Goal: Task Accomplishment & Management: Use online tool/utility

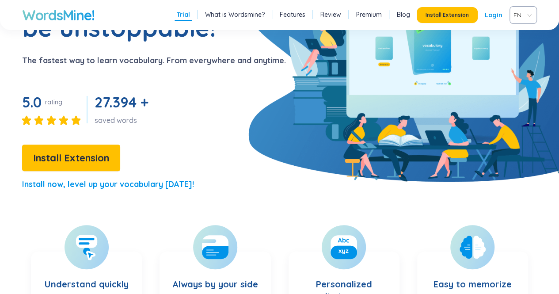
scroll to position [103, 0]
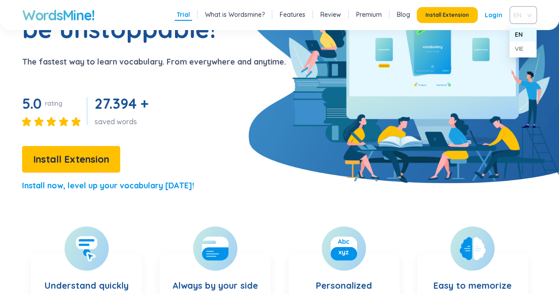
click at [520, 19] on span "EN" at bounding box center [521, 14] width 16 height 13
click at [518, 46] on div "VIE" at bounding box center [523, 49] width 16 height 10
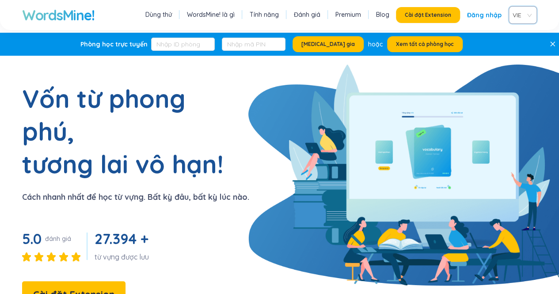
scroll to position [0, 0]
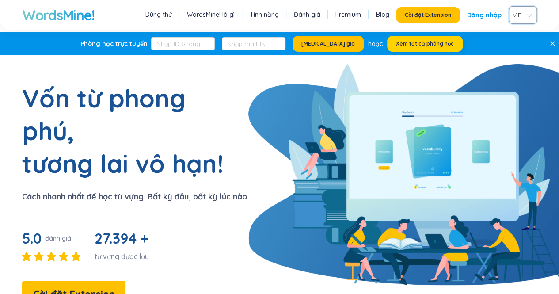
click at [396, 42] on span "Xem tất cả phòng học" at bounding box center [425, 43] width 58 height 7
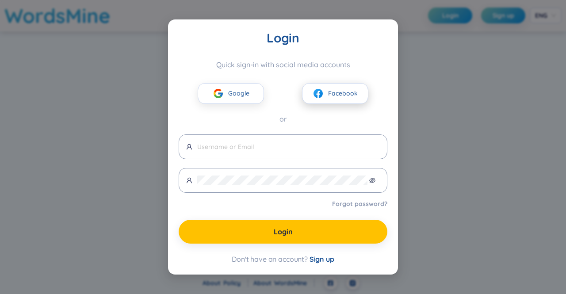
click at [332, 94] on span "Facebook" at bounding box center [343, 93] width 30 height 10
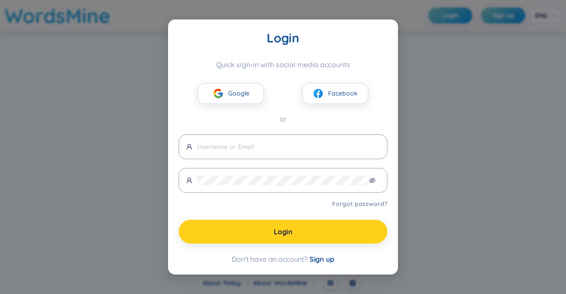
click at [273, 223] on button "Login" at bounding box center [283, 232] width 209 height 24
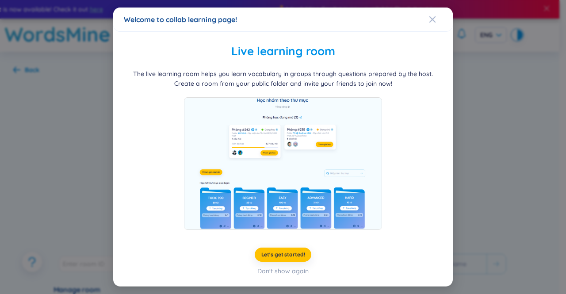
drag, startPoint x: 565, startPoint y: 0, endPoint x: 402, endPoint y: 141, distance: 215.0
click at [402, 141] on div at bounding box center [283, 163] width 318 height 133
click at [275, 255] on span "Let's get started!" at bounding box center [283, 254] width 44 height 7
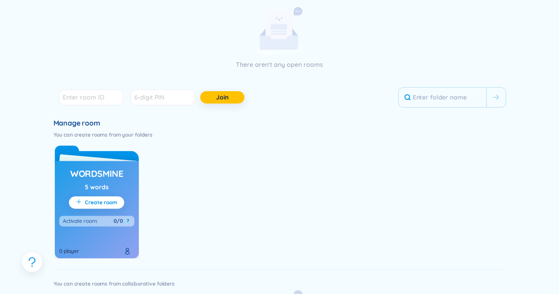
scroll to position [167, 0]
click at [103, 99] on input "number" at bounding box center [91, 97] width 65 height 16
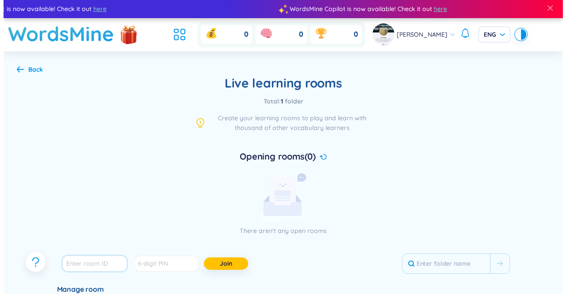
scroll to position [0, 0]
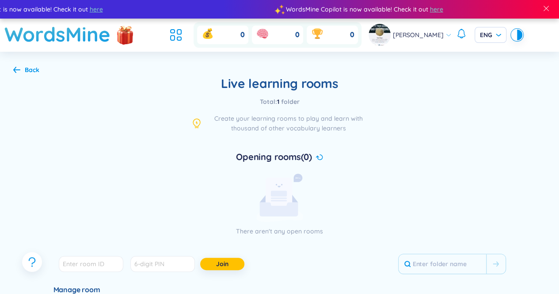
click at [17, 69] on icon at bounding box center [16, 69] width 7 height 7
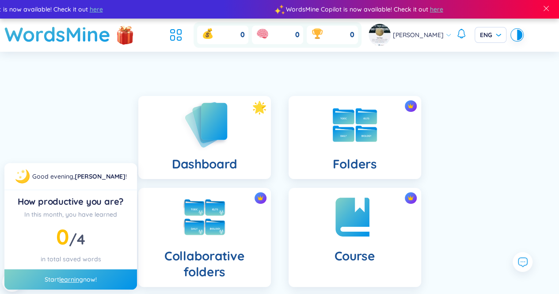
click at [223, 139] on img at bounding box center [204, 124] width 49 height 50
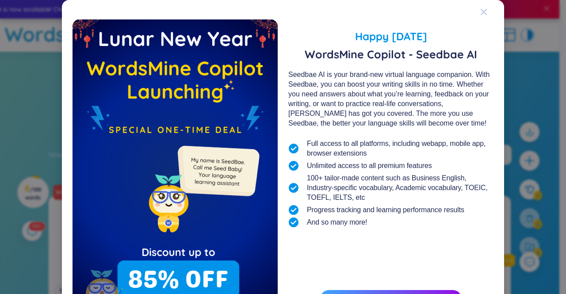
click at [480, 12] on icon "Close" at bounding box center [483, 11] width 7 height 7
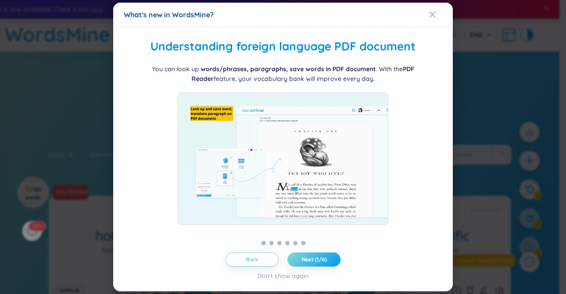
click at [306, 259] on span "Next (1/6)" at bounding box center [313, 259] width 25 height 7
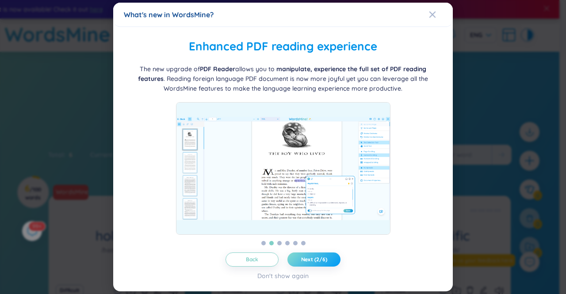
click at [306, 259] on span "Next (2/6)" at bounding box center [314, 259] width 26 height 7
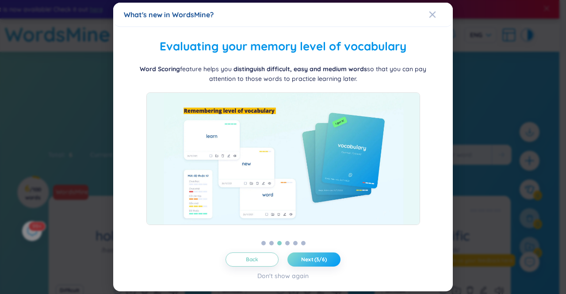
click at [306, 259] on span "Next (3/6)" at bounding box center [314, 259] width 26 height 7
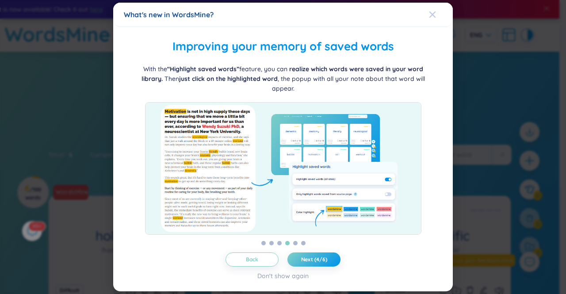
click at [435, 7] on div "Close" at bounding box center [432, 15] width 7 height 24
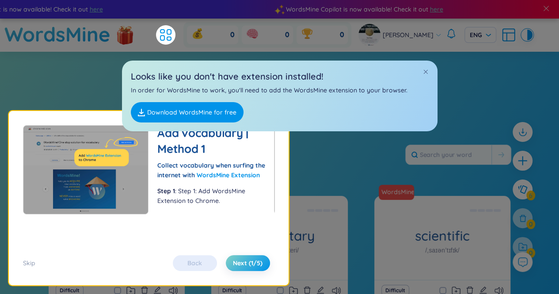
click at [419, 68] on div "Looks like you don't have extension installed! In order for WordsMine to work, …" at bounding box center [280, 96] width 316 height 71
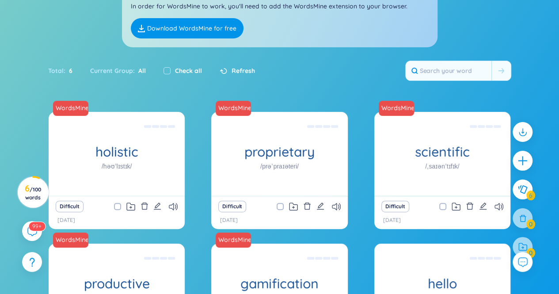
scroll to position [84, 0]
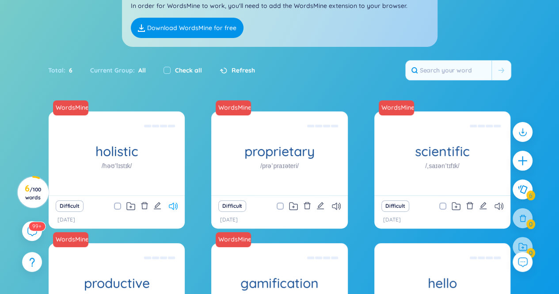
click at [170, 207] on icon at bounding box center [173, 206] width 9 height 8
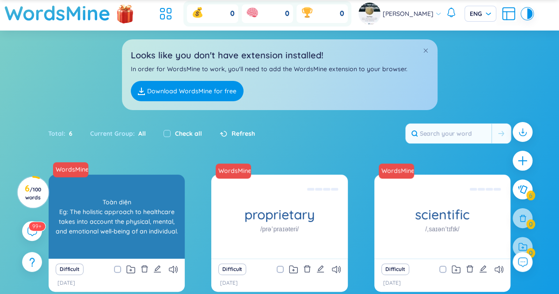
scroll to position [31, 0]
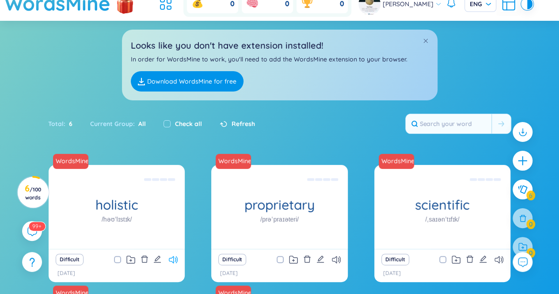
click at [176, 257] on icon at bounding box center [173, 260] width 9 height 8
click at [337, 259] on icon at bounding box center [336, 260] width 9 height 8
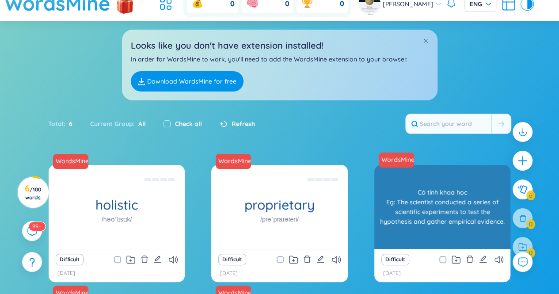
scroll to position [197, 0]
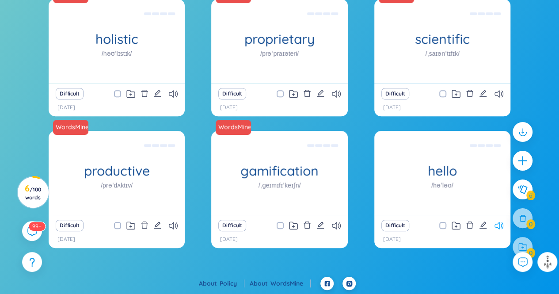
click at [502, 223] on icon at bounding box center [498, 226] width 9 height 8
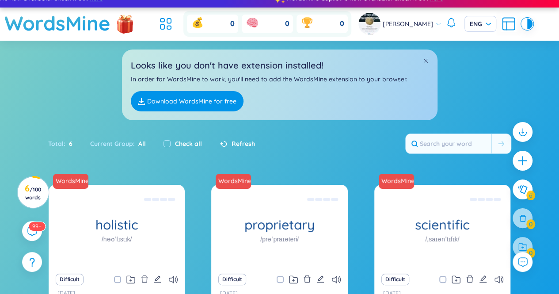
scroll to position [0, 0]
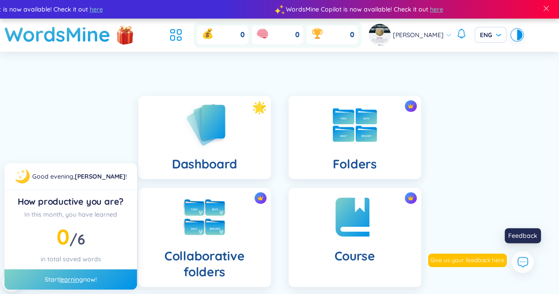
click at [525, 261] on icon at bounding box center [522, 261] width 11 height 11
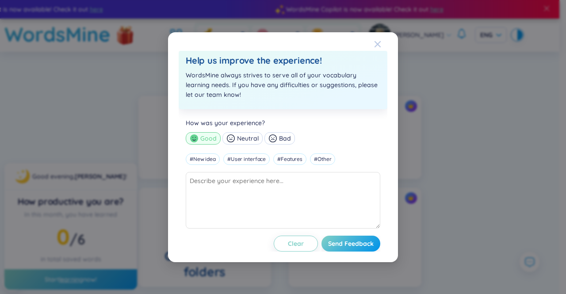
click at [378, 43] on icon "Close" at bounding box center [377, 44] width 6 height 6
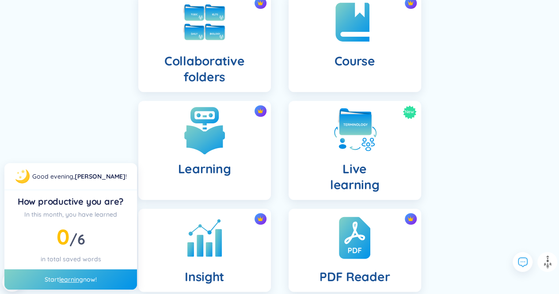
scroll to position [194, 0]
click at [195, 165] on h4 "Learning" at bounding box center [204, 169] width 53 height 16
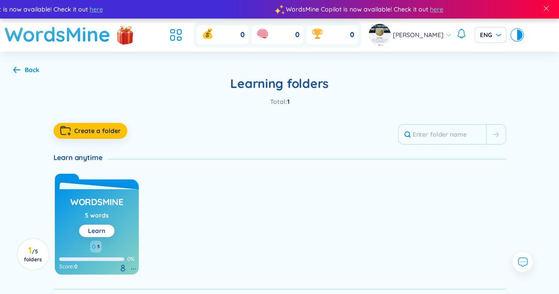
scroll to position [26, 0]
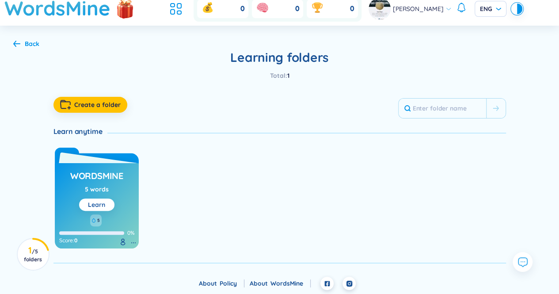
click at [95, 207] on link "Learn" at bounding box center [96, 205] width 17 height 8
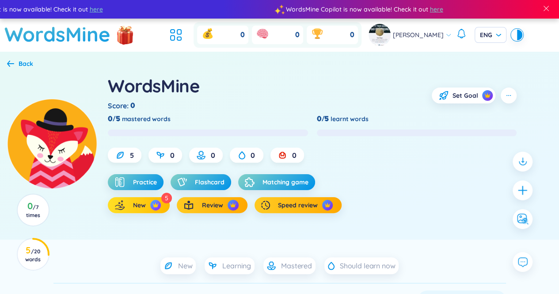
click at [139, 203] on span "New" at bounding box center [139, 205] width 13 height 9
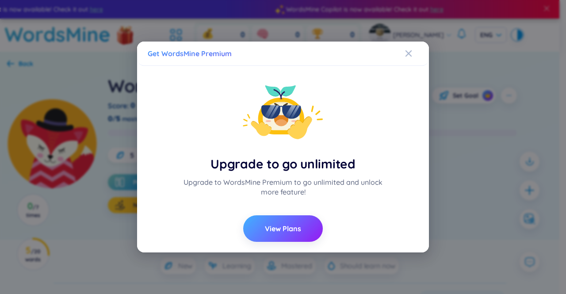
click at [298, 223] on button "View Plans" at bounding box center [283, 228] width 80 height 27
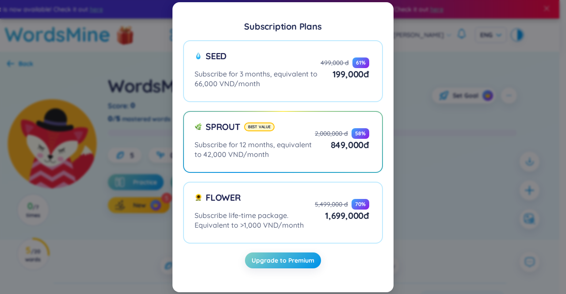
click at [418, 164] on div "Subscription Plans Seed Subscribe for 3 months, equivalent to 66,000 VND/month …" at bounding box center [283, 147] width 566 height 294
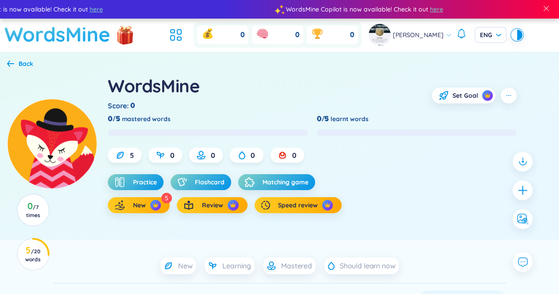
click at [66, 35] on h1 "WordsMine" at bounding box center [57, 34] width 106 height 31
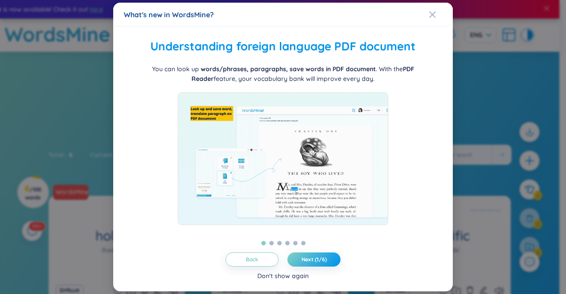
click at [285, 277] on div "Don't show again" at bounding box center [282, 276] width 51 height 10
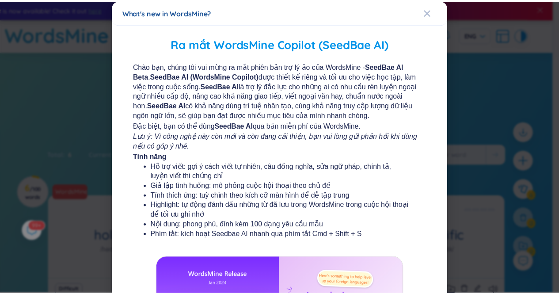
scroll to position [152, 0]
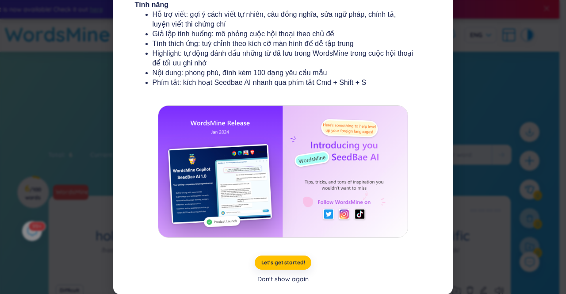
click at [289, 281] on div "Don't show again" at bounding box center [282, 279] width 51 height 10
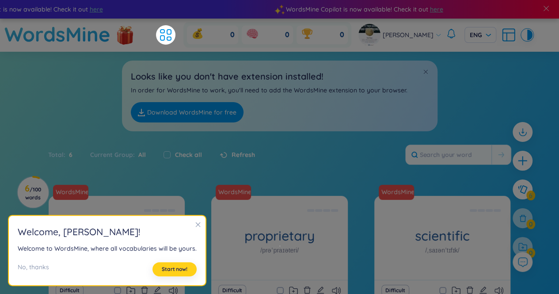
click at [171, 270] on span "Start now!" at bounding box center [175, 269] width 26 height 7
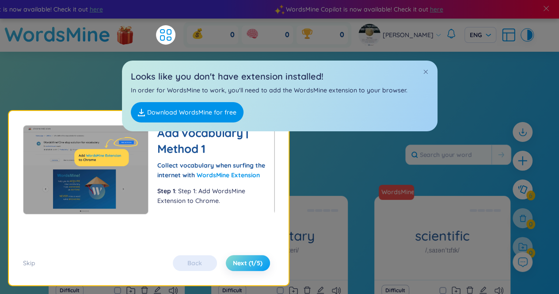
click at [253, 263] on span "Next (1/5)" at bounding box center [248, 263] width 30 height 9
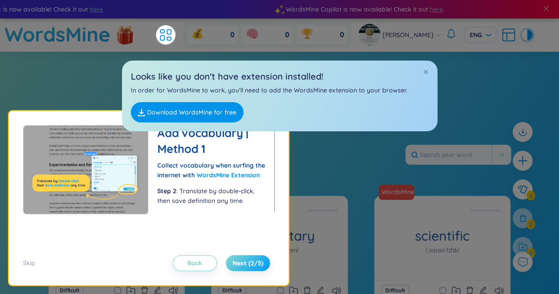
click at [253, 263] on span "Next (2/5)" at bounding box center [247, 263] width 31 height 9
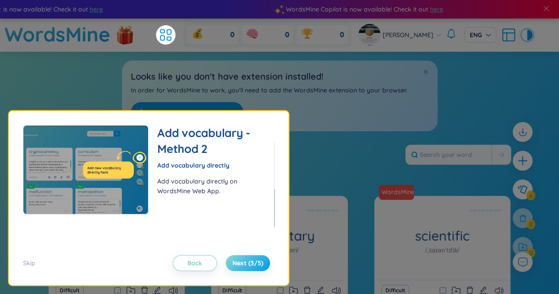
click at [253, 263] on span "Next (3/5)" at bounding box center [247, 263] width 31 height 9
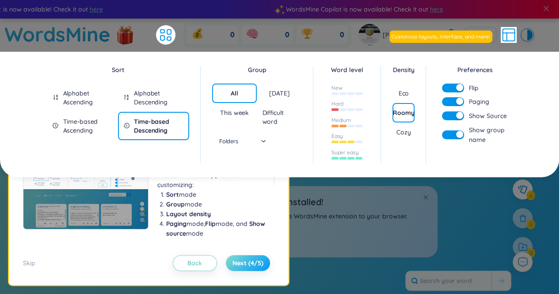
click at [253, 266] on span "Next (4/5)" at bounding box center [247, 263] width 31 height 9
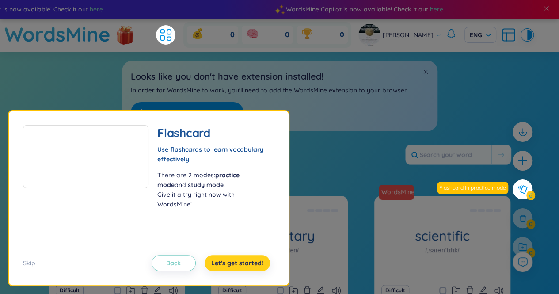
click at [253, 266] on span "Let's get started!" at bounding box center [237, 263] width 52 height 9
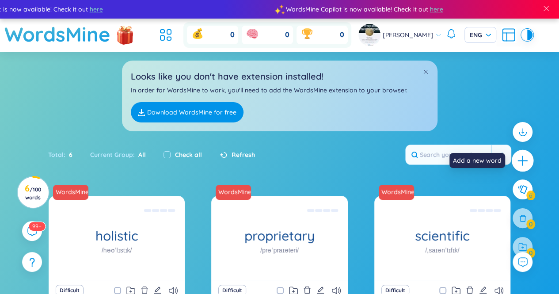
click at [521, 162] on icon "plus" at bounding box center [523, 161] width 12 height 12
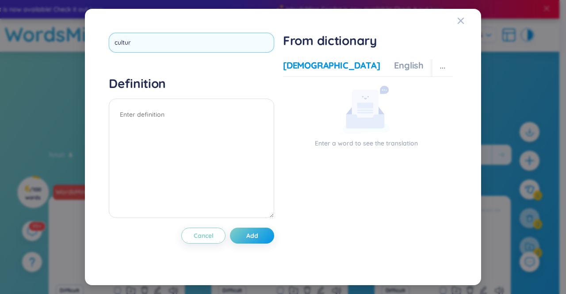
type input "culture"
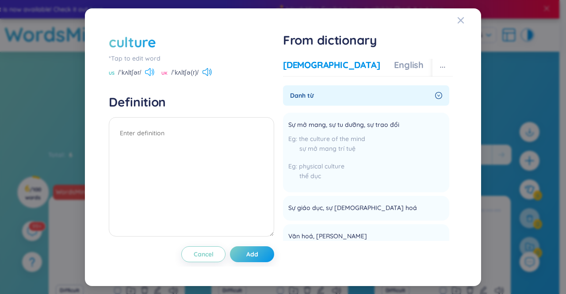
click at [148, 70] on icon at bounding box center [149, 72] width 9 height 8
click at [248, 253] on span "Add" at bounding box center [252, 254] width 12 height 9
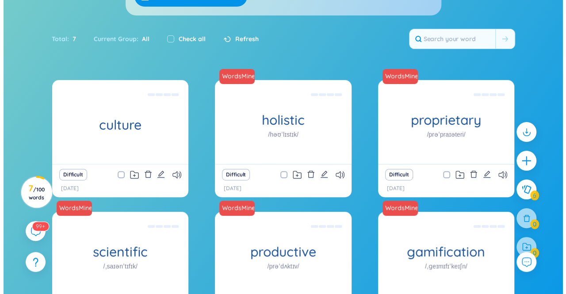
scroll to position [115, 0]
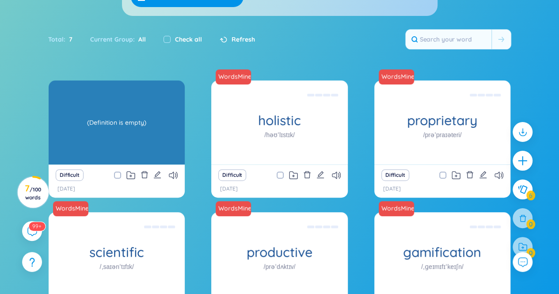
click at [122, 132] on div "(Definition is empty)" at bounding box center [116, 123] width 127 height 80
click at [118, 122] on div "(Definition is empty)" at bounding box center [116, 123] width 127 height 80
click at [151, 118] on div "(Definition is empty)" at bounding box center [116, 123] width 127 height 80
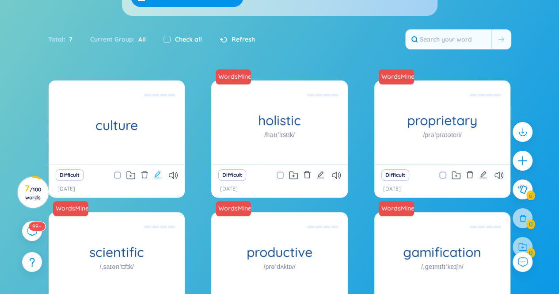
click at [157, 173] on icon "edit" at bounding box center [157, 174] width 7 height 7
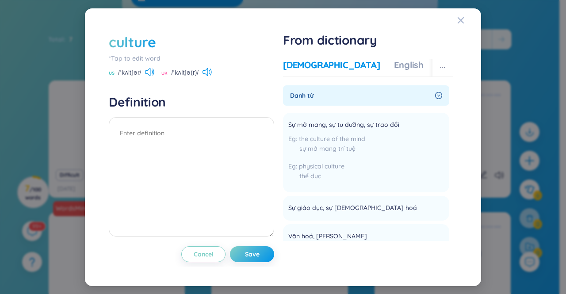
click at [303, 93] on span "Danh từ" at bounding box center [360, 96] width 141 height 10
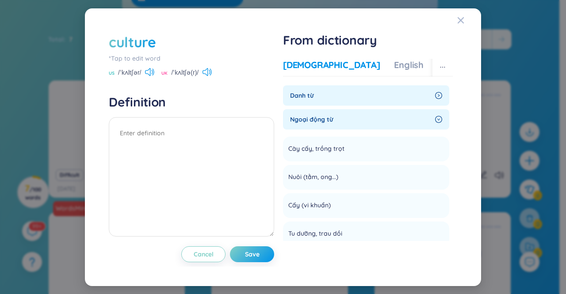
click at [303, 93] on span "Danh từ" at bounding box center [360, 96] width 141 height 10
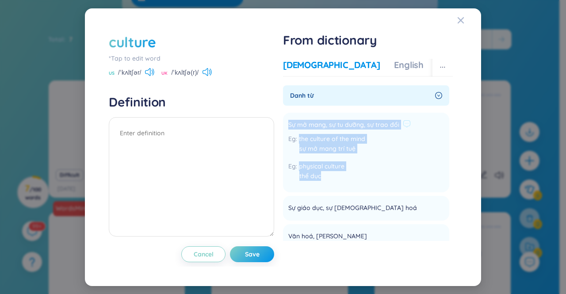
drag, startPoint x: 289, startPoint y: 121, endPoint x: 357, endPoint y: 184, distance: 93.2
click at [357, 184] on div "Sự mở mang, sự tu dưỡng, sự trao đổi the culture of the mind sự mở mang trí tuệ…" at bounding box center [349, 152] width 122 height 69
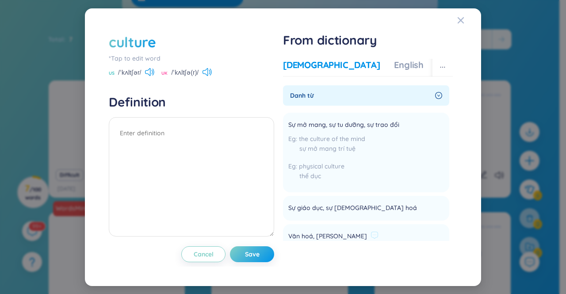
click at [361, 234] on li "Văn hoá, văn minh culture shock cú sốc văn hoá Add" at bounding box center [366, 250] width 166 height 52
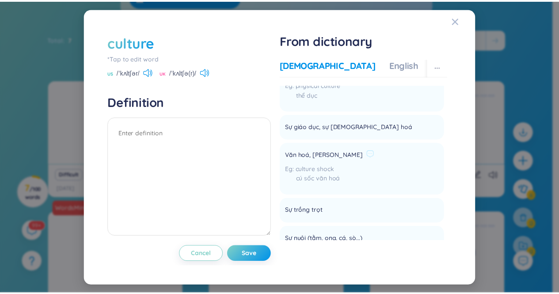
scroll to position [80, 0]
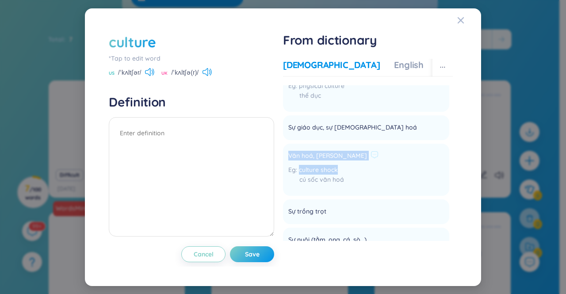
drag, startPoint x: 346, startPoint y: 173, endPoint x: 285, endPoint y: 155, distance: 63.6
click at [285, 155] on li "Văn hoá, văn minh culture shock cú sốc văn hoá Add" at bounding box center [366, 170] width 166 height 52
click at [281, 150] on div "culture *Tap to edit word US /ˈkʌltʃər/ UK /ˈkʌltʃə(r)/ Definition Cancel Save …" at bounding box center [282, 147] width 357 height 239
drag, startPoint x: 289, startPoint y: 154, endPoint x: 356, endPoint y: 178, distance: 71.0
click at [356, 178] on li "Văn hoá, văn minh culture shock cú sốc văn hoá Add" at bounding box center [366, 170] width 166 height 52
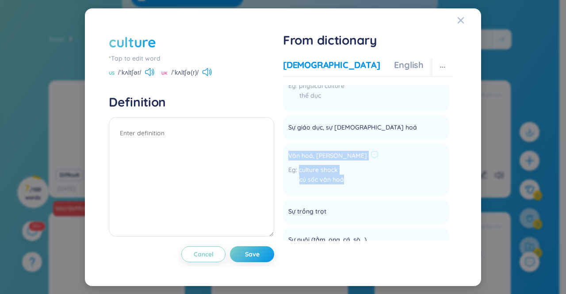
copy div "Văn hoá, văn minh culture shock cú sốc văn hoá"
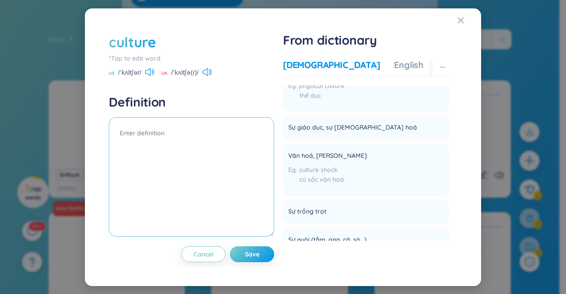
click at [147, 153] on textarea at bounding box center [191, 176] width 165 height 119
paste textarea "Văn hoá, văn minh culture shock cú sốc văn hoá"
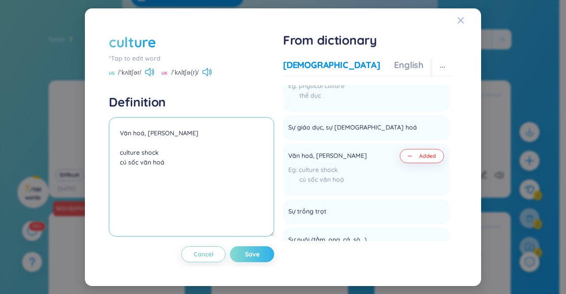
type textarea "Văn hoá, văn minh culture shock cú sốc văn hoá"
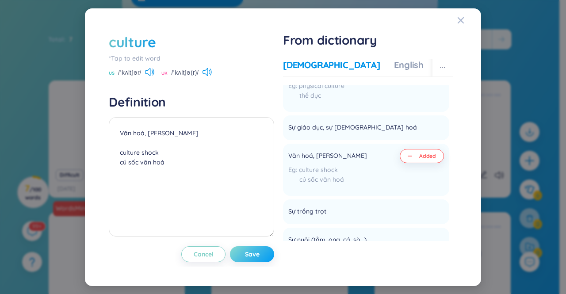
click at [255, 259] on button "Save" at bounding box center [252, 254] width 44 height 16
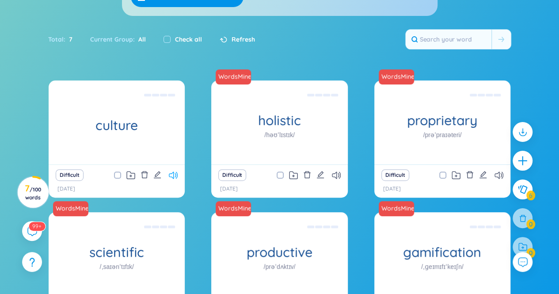
click at [173, 175] on icon at bounding box center [173, 175] width 9 height 8
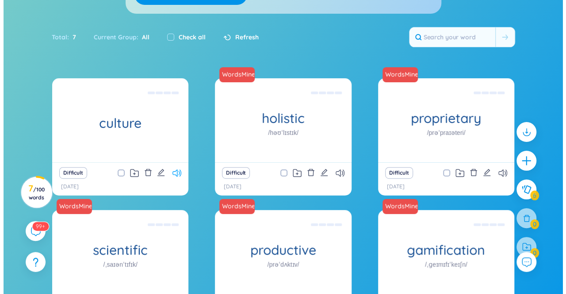
scroll to position [117, 0]
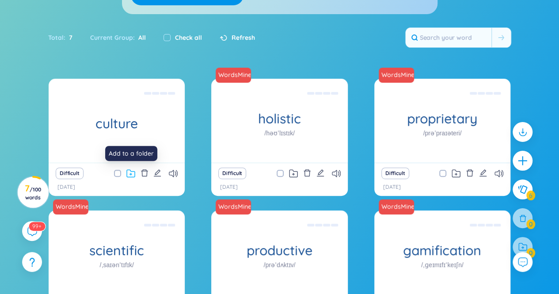
click at [131, 172] on icon at bounding box center [130, 173] width 9 height 8
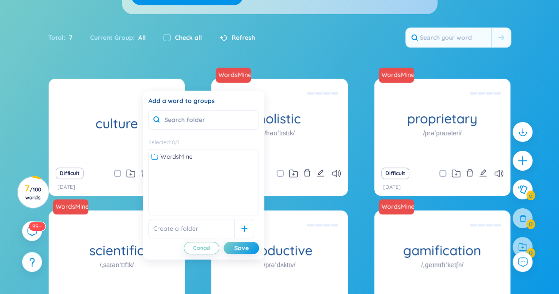
click at [275, 52] on div "Total : 7 Current Group : All Check all Refresh" at bounding box center [279, 42] width 551 height 38
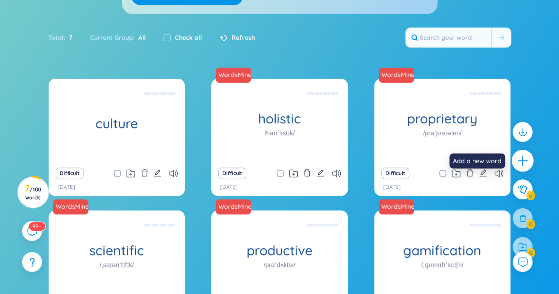
click at [515, 155] on div at bounding box center [523, 161] width 22 height 22
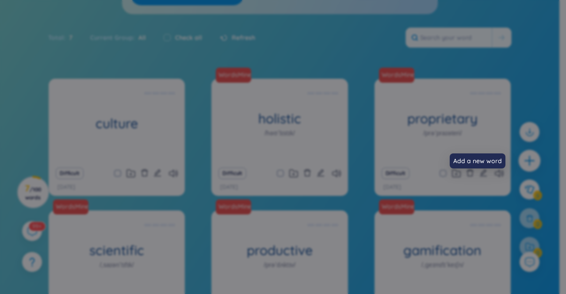
scroll to position [0, 0]
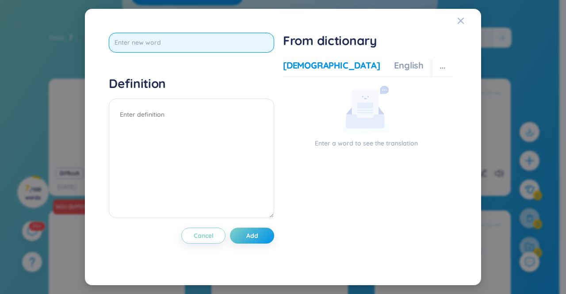
click at [186, 41] on input "text" at bounding box center [191, 43] width 165 height 20
type input "identity"
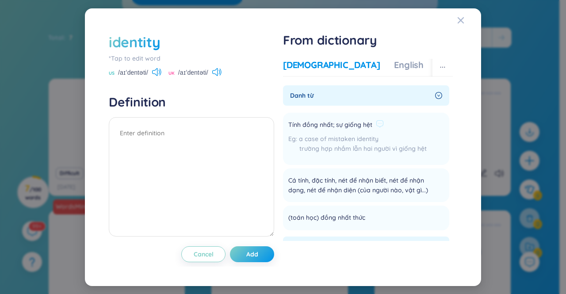
scroll to position [0, 0]
click at [161, 68] on icon at bounding box center [156, 72] width 9 height 8
click at [213, 73] on div "UK /aɪˈdentəti/" at bounding box center [194, 73] width 53 height 8
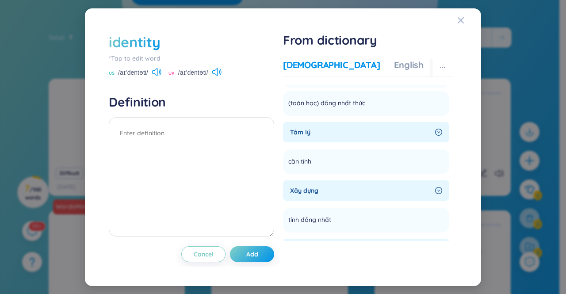
scroll to position [114, 0]
click at [426, 126] on div "Tâm lý" at bounding box center [366, 133] width 166 height 20
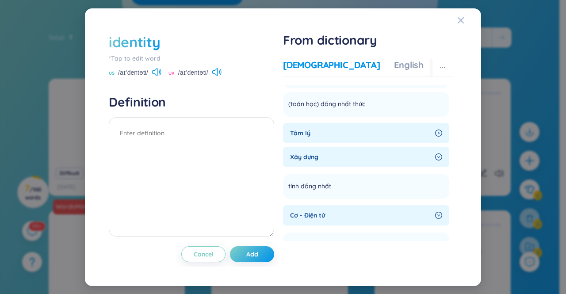
click at [382, 156] on span "Xây dựng" at bounding box center [360, 157] width 141 height 10
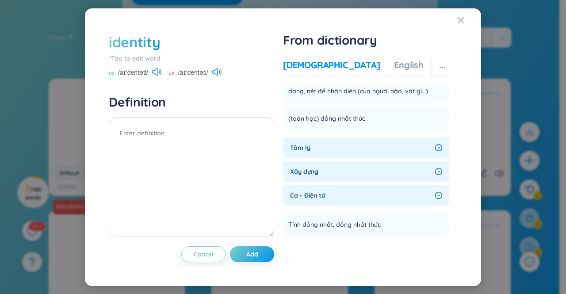
scroll to position [0, 0]
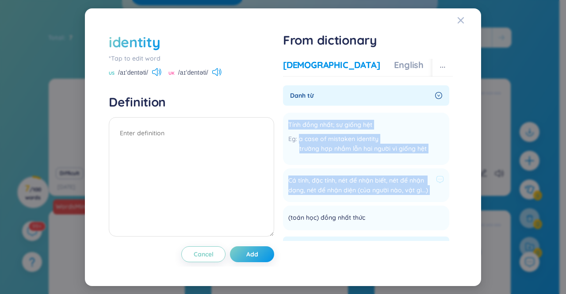
drag, startPoint x: 288, startPoint y: 124, endPoint x: 441, endPoint y: 192, distance: 167.8
click at [441, 192] on ul "Tính đồng nhất; sự giống hệt a case of mistaken identity trường hợp nhầm lẫn ha…" at bounding box center [366, 169] width 166 height 121
copy ul "Tính đồng nhất; sự giống hệt a case of mistaken identity trường hợp nhầm lẫn ha…"
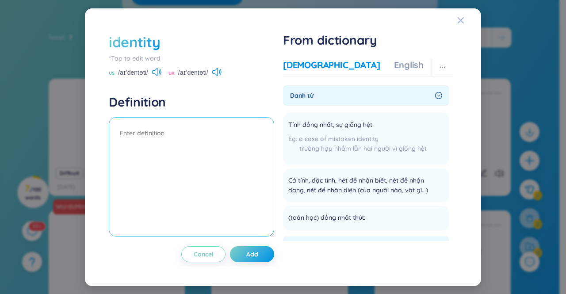
click at [213, 167] on textarea at bounding box center [191, 176] width 165 height 119
paste textarea "Tính đồng nhất; sự giống hệt a case of mistaken identity trường hợp nhầm lẫn ha…"
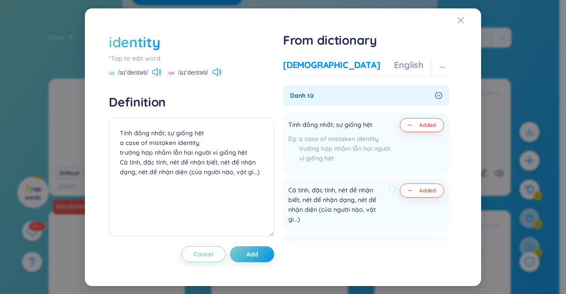
click at [424, 184] on button "Added" at bounding box center [421, 190] width 44 height 14
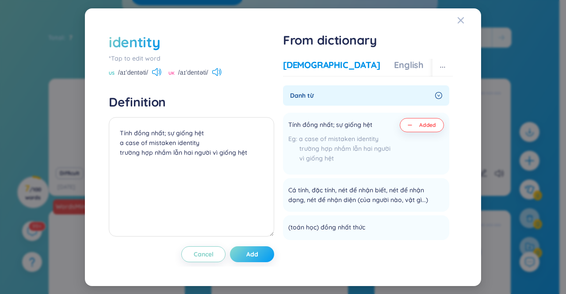
click at [262, 250] on button "Add" at bounding box center [252, 254] width 44 height 16
type textarea "Tính đồng nhất; sự giống hệt a case of mistaken identity trường hợp nhầm lẫn ha…"
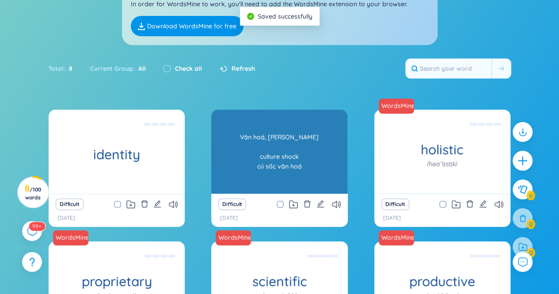
scroll to position [87, 0]
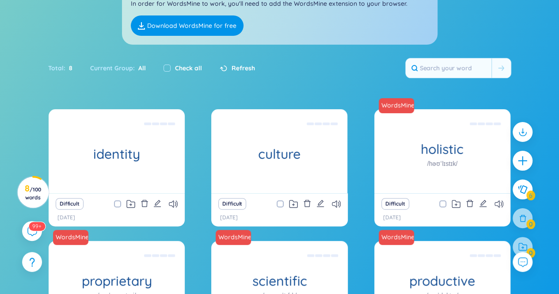
click at [175, 208] on div "Difficult" at bounding box center [116, 204] width 127 height 12
click at [174, 205] on icon at bounding box center [173, 204] width 9 height 8
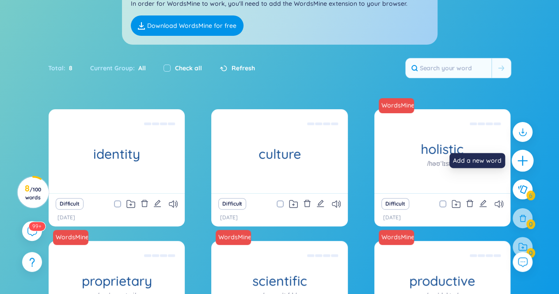
click at [524, 167] on div at bounding box center [523, 161] width 22 height 22
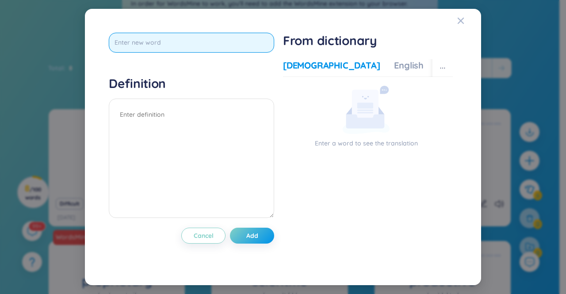
click at [213, 45] on input "text" at bounding box center [191, 43] width 165 height 20
type input "aborilition"
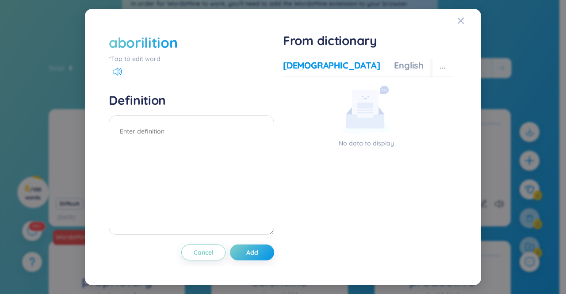
click at [156, 45] on div "aborilition" at bounding box center [143, 42] width 68 height 19
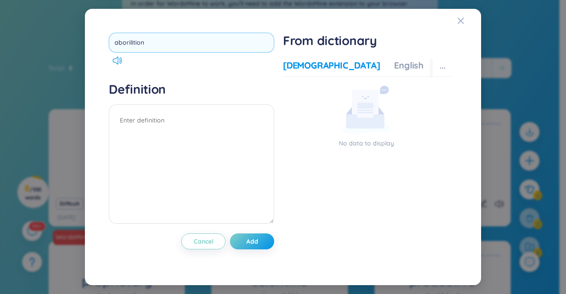
click at [129, 43] on input "aborilition" at bounding box center [191, 43] width 165 height 20
type input "aboriginal"
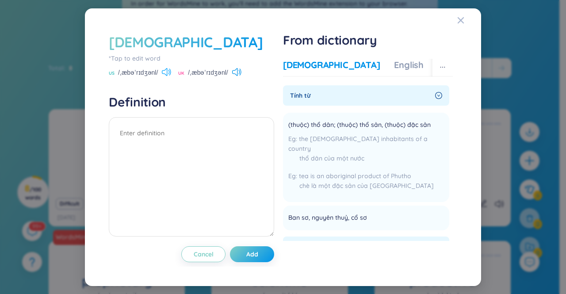
click at [165, 74] on icon at bounding box center [166, 72] width 9 height 8
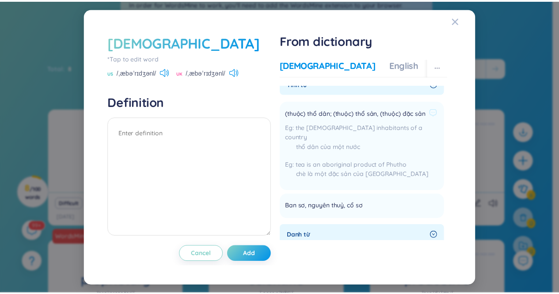
scroll to position [12, 0]
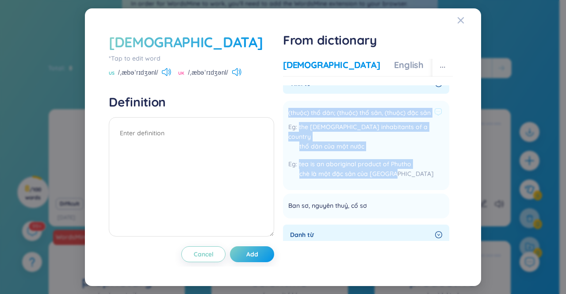
drag, startPoint x: 398, startPoint y: 162, endPoint x: 284, endPoint y: 111, distance: 125.0
click at [284, 111] on li "(thuộc) thổ dân; (thuộc) thổ sản, (thuộc) đặc sản the aboriginal inhabitants of…" at bounding box center [366, 145] width 166 height 89
copy div "(thuộc) thổ dân; (thuộc) thổ sản, (thuộc) đặc sản the aboriginal inhabitants of…"
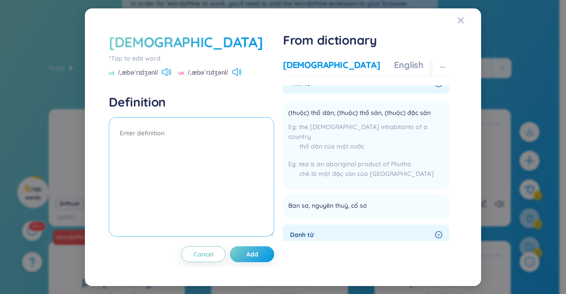
click at [215, 161] on textarea at bounding box center [191, 176] width 165 height 119
paste textarea "(thuộc) thổ dân; (thuộc) thổ sản, (thuộc) đặc sản the aboriginal inhabitants of…"
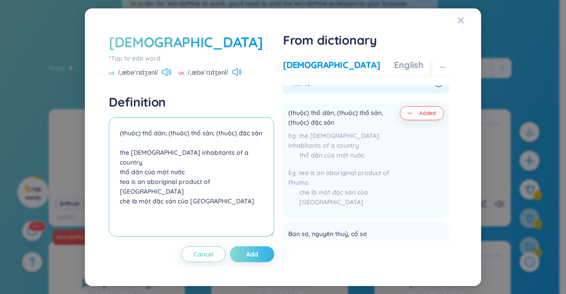
type textarea "(thuộc) thổ dân; (thuộc) thổ sản, (thuộc) đặc sản the aboriginal inhabitants of…"
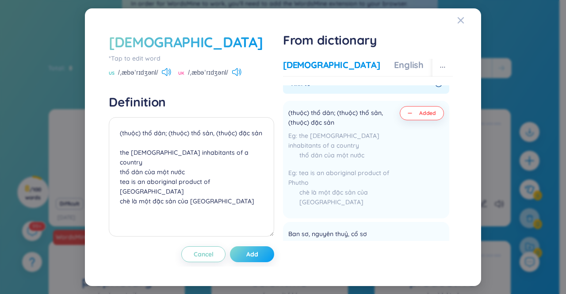
click at [252, 258] on span "Add" at bounding box center [252, 254] width 12 height 9
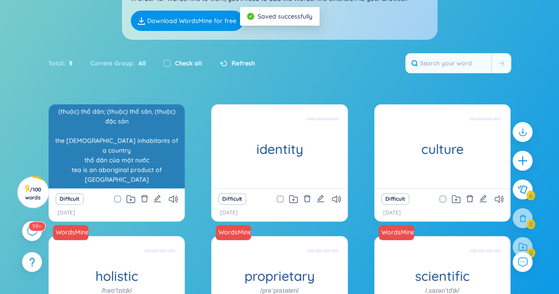
scroll to position [95, 0]
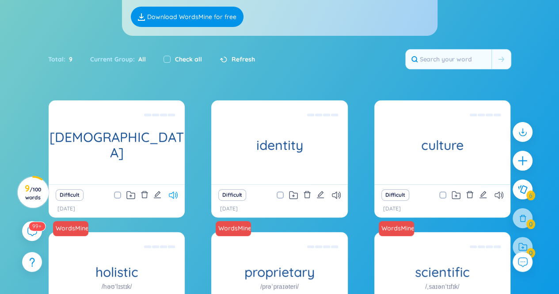
click at [174, 195] on icon at bounding box center [173, 195] width 9 height 8
click at [338, 194] on icon at bounding box center [336, 195] width 9 height 8
click at [500, 191] on icon at bounding box center [498, 195] width 9 height 8
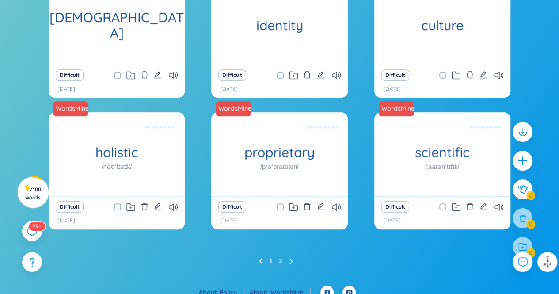
scroll to position [224, 0]
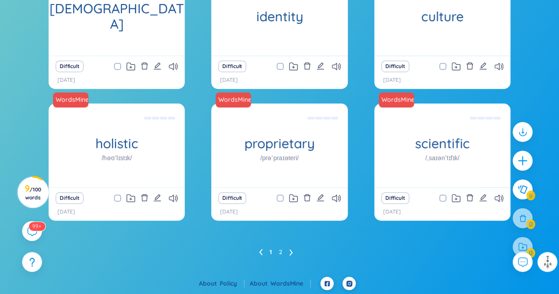
click at [168, 66] on div "Difficult" at bounding box center [116, 66] width 127 height 12
click at [176, 66] on icon at bounding box center [173, 67] width 9 height 8
click at [336, 66] on icon at bounding box center [336, 67] width 9 height 8
click at [499, 68] on icon at bounding box center [498, 67] width 9 height 8
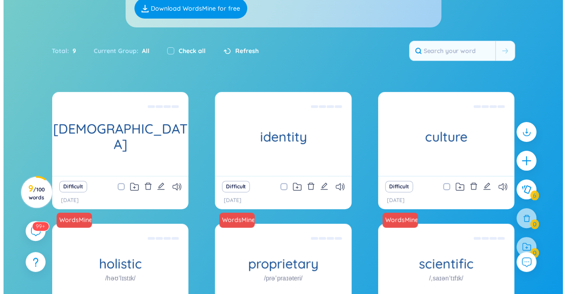
scroll to position [104, 0]
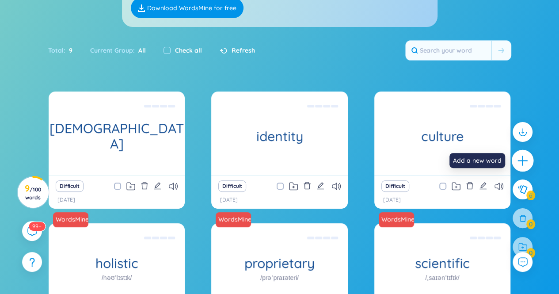
click at [522, 159] on icon "plus" at bounding box center [522, 161] width 1 height 10
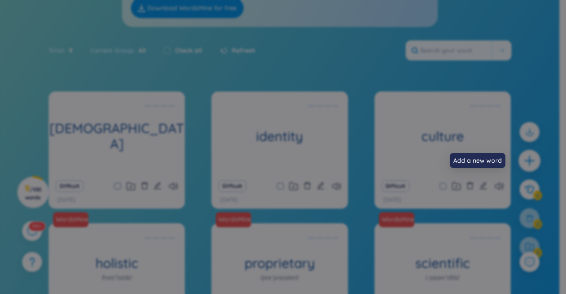
scroll to position [0, 0]
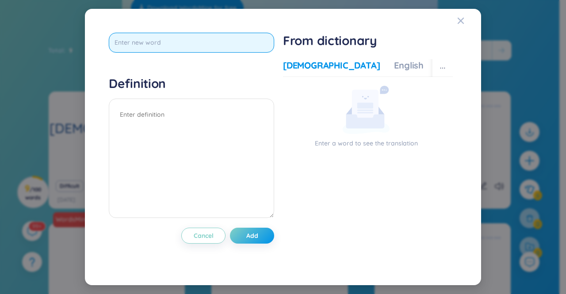
click at [172, 49] on input "text" at bounding box center [191, 43] width 165 height 20
type input "a"
type input "ancestor"
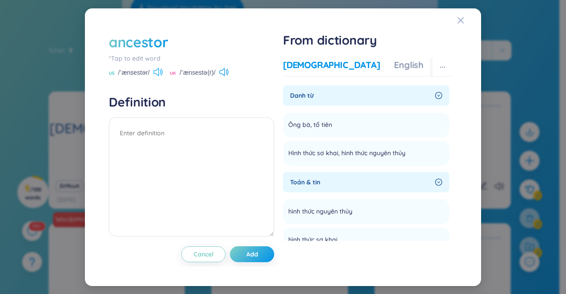
click at [156, 75] on icon at bounding box center [157, 72] width 9 height 8
drag, startPoint x: 348, startPoint y: 120, endPoint x: 287, endPoint y: 114, distance: 60.8
click at [287, 114] on li "Ông bà, tổ tiên Add" at bounding box center [366, 125] width 166 height 25
copy li "Ông bà, tổ tiên Add"
click at [196, 132] on textarea at bounding box center [191, 176] width 165 height 119
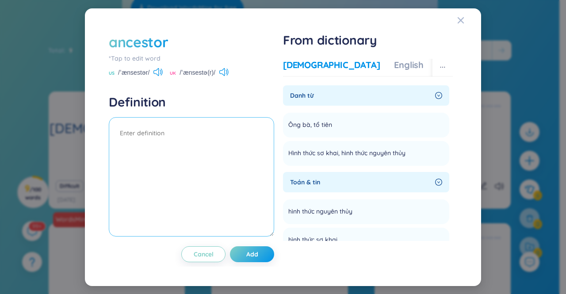
paste textarea "Ông bà, tổ tiên"
type textarea "Ông bà, tổ tiên"
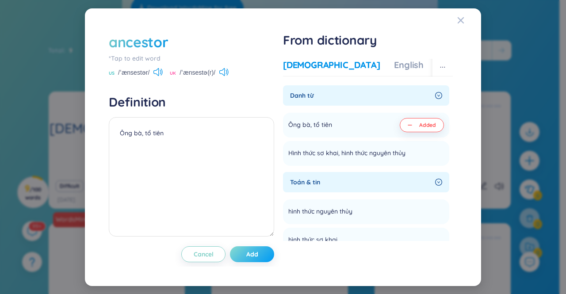
click at [259, 257] on button "Add" at bounding box center [252, 254] width 44 height 16
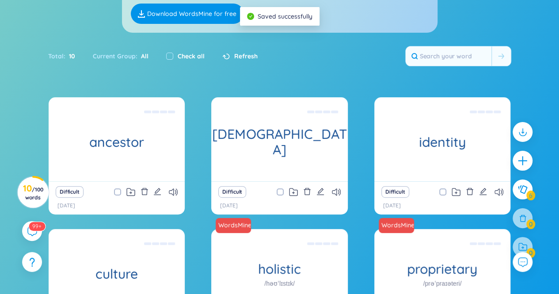
scroll to position [101, 0]
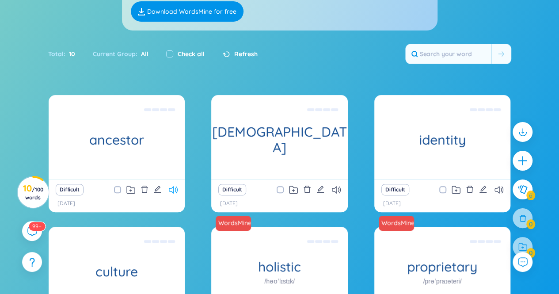
click at [173, 188] on icon at bounding box center [173, 190] width 9 height 8
click at [174, 190] on icon at bounding box center [173, 190] width 9 height 8
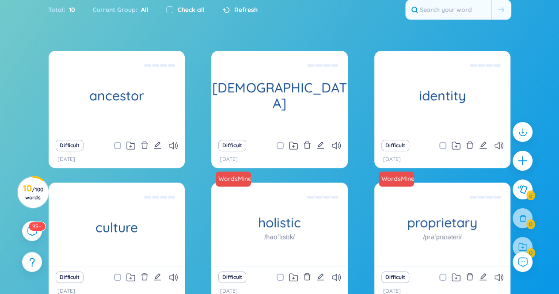
scroll to position [171, 0]
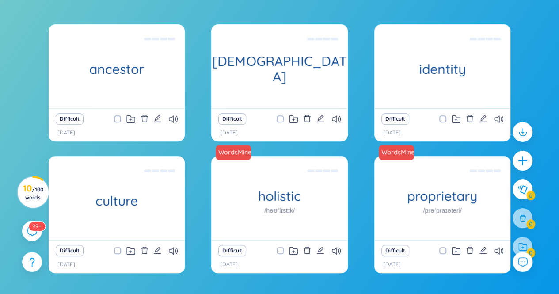
click at [342, 251] on div "Difficult" at bounding box center [279, 250] width 127 height 12
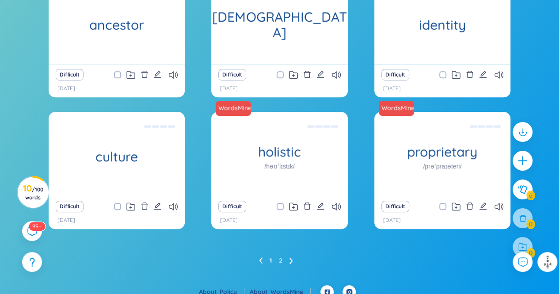
scroll to position [224, 0]
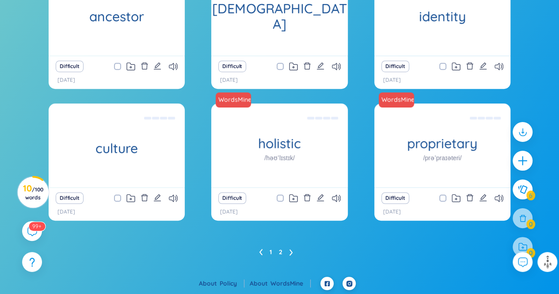
click at [281, 247] on link "2" at bounding box center [281, 251] width 4 height 13
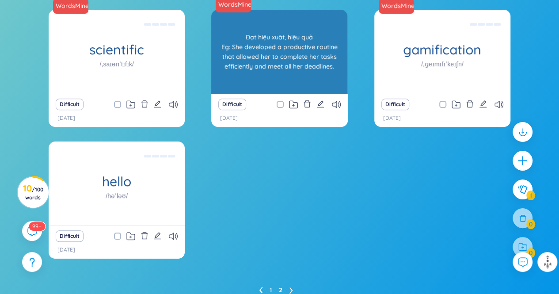
scroll to position [185, 0]
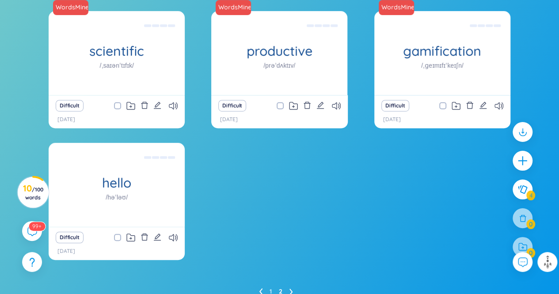
click at [259, 286] on li at bounding box center [261, 291] width 4 height 14
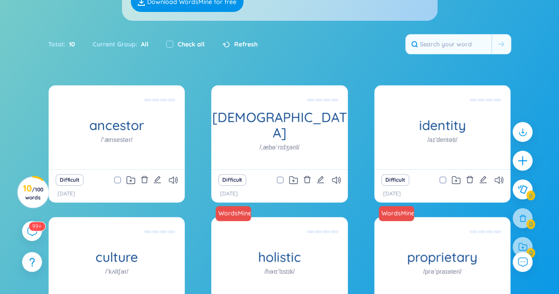
scroll to position [94, 0]
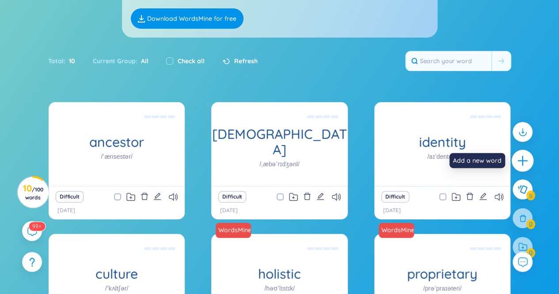
click at [522, 160] on icon "plus" at bounding box center [523, 161] width 12 height 12
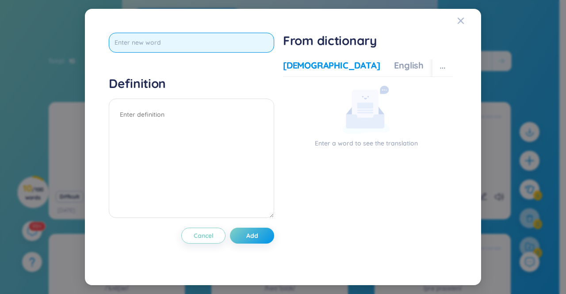
click at [152, 39] on input "text" at bounding box center [191, 43] width 165 height 20
type input "anniversary"
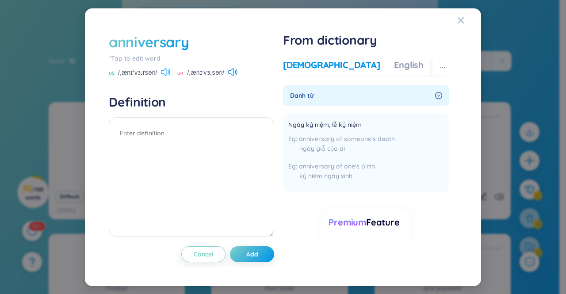
click at [163, 69] on icon at bounding box center [165, 72] width 9 height 8
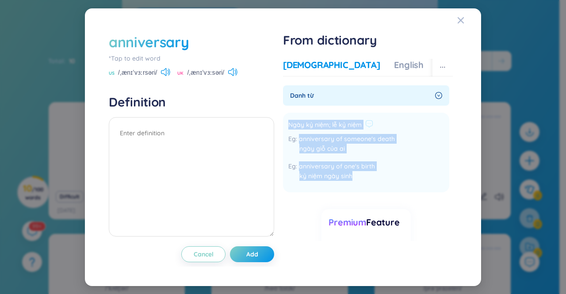
drag, startPoint x: 358, startPoint y: 175, endPoint x: 285, endPoint y: 122, distance: 90.7
click at [285, 122] on li "Ngày kỷ niệm; lễ kỷ niệm anniversary of someone's death ngày giỗ của ai anniver…" at bounding box center [366, 153] width 166 height 80
copy div "Ngày kỷ niệm; lễ kỷ niệm anniversary of someone's death ngày giỗ của ai anniver…"
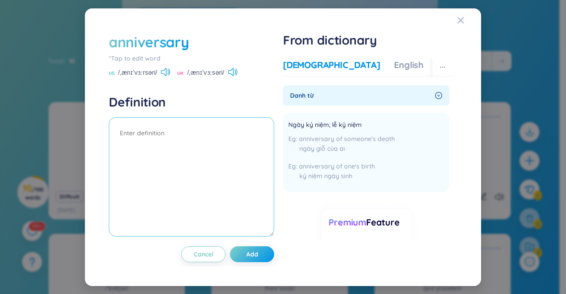
click at [142, 145] on textarea at bounding box center [191, 176] width 165 height 119
paste textarea "Ngày kỷ niệm; lễ kỷ niệm anniversary of someone's death ngày giỗ của ai anniver…"
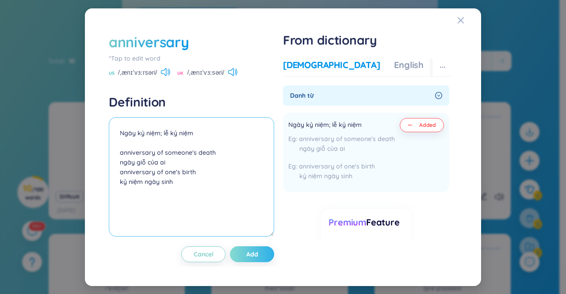
type textarea "Ngày kỷ niệm; lễ kỷ niệm anniversary of someone's death ngày giỗ của ai anniver…"
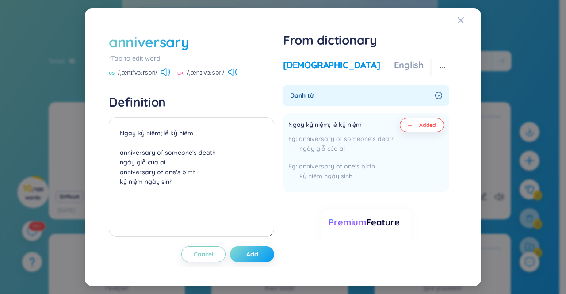
click at [255, 251] on span "Add" at bounding box center [252, 254] width 12 height 9
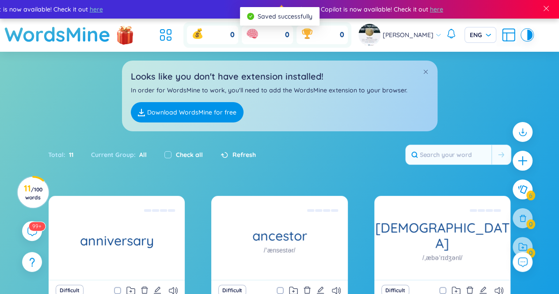
scroll to position [61, 0]
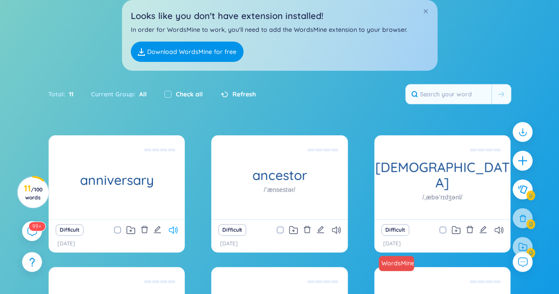
click at [171, 227] on icon at bounding box center [173, 230] width 9 height 8
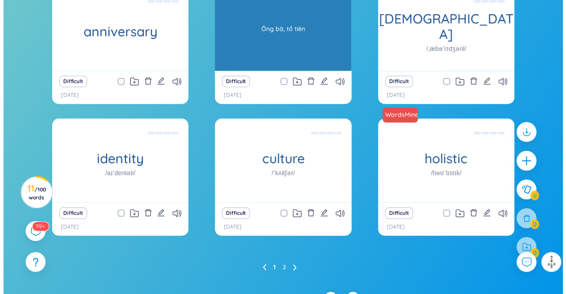
scroll to position [224, 0]
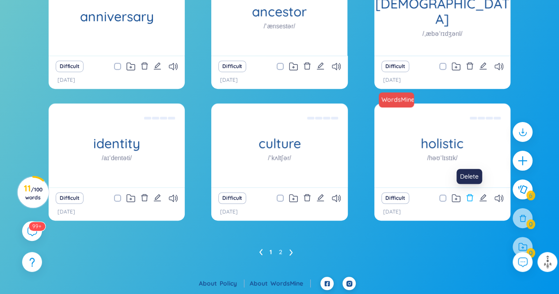
click at [471, 197] on icon "delete" at bounding box center [470, 198] width 8 height 8
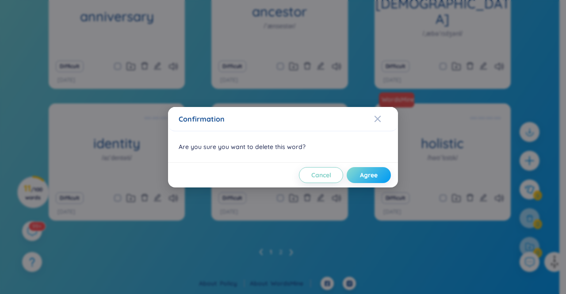
click at [360, 172] on span "Agree" at bounding box center [369, 175] width 18 height 9
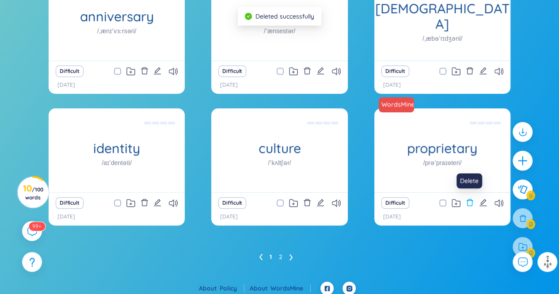
click at [470, 201] on icon "delete" at bounding box center [470, 202] width 7 height 7
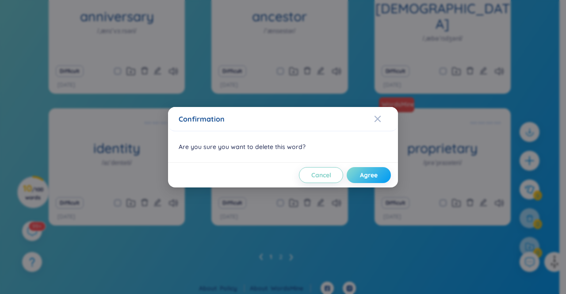
click at [374, 171] on span "Agree" at bounding box center [369, 175] width 18 height 9
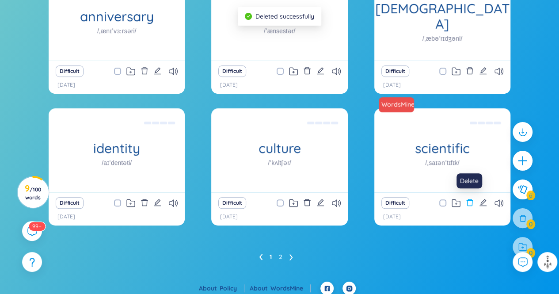
click at [468, 206] on icon "delete" at bounding box center [470, 202] width 7 height 7
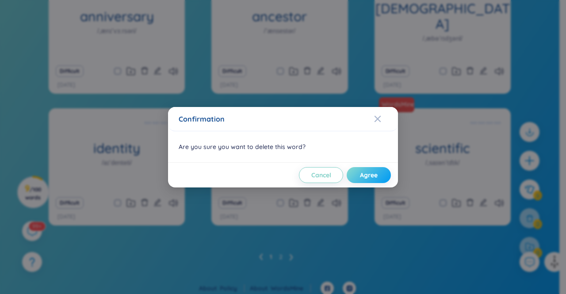
click at [361, 174] on span "Agree" at bounding box center [369, 175] width 18 height 9
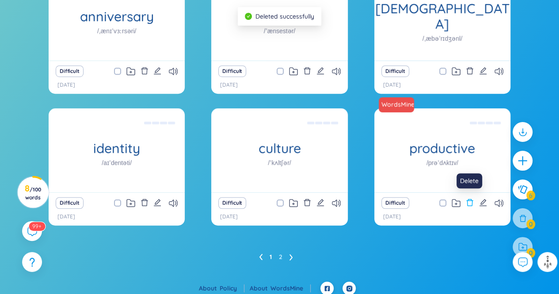
click at [471, 202] on icon "delete" at bounding box center [470, 202] width 8 height 8
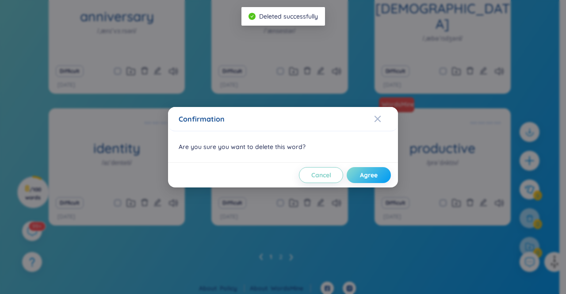
click at [372, 176] on span "Agree" at bounding box center [369, 175] width 18 height 9
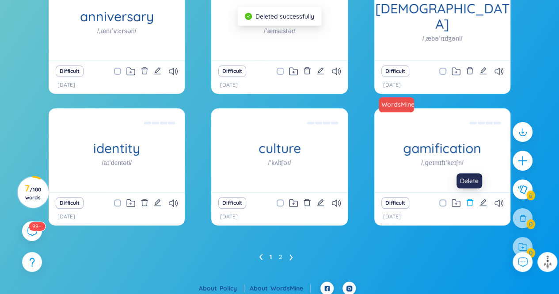
click at [471, 202] on icon "delete" at bounding box center [470, 202] width 8 height 8
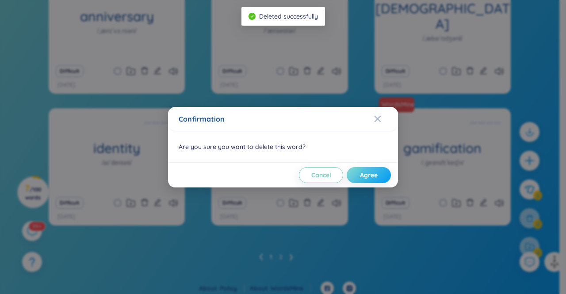
click at [361, 175] on span "Agree" at bounding box center [369, 175] width 18 height 9
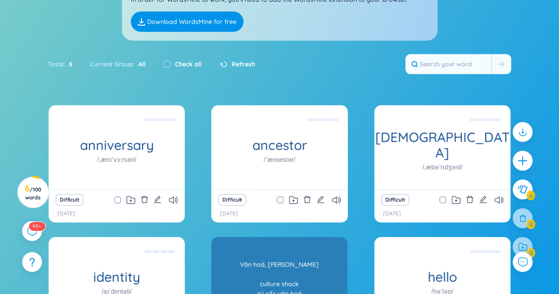
scroll to position [68, 0]
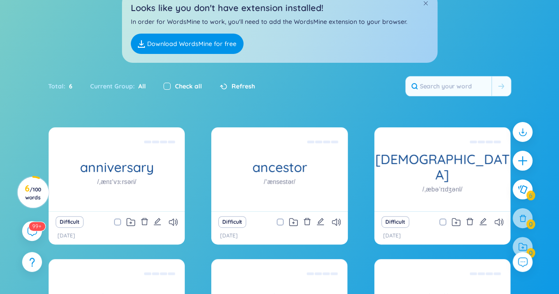
click at [166, 85] on input "checkbox" at bounding box center [166, 86] width 7 height 7
checkbox input "true"
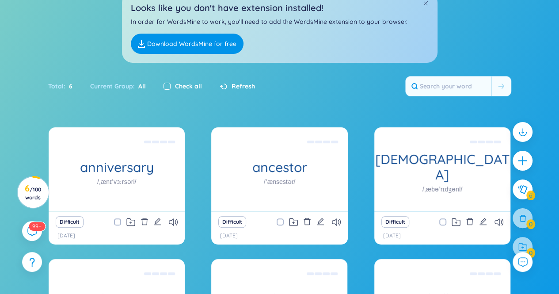
checkbox input "true"
click at [166, 85] on input "checkbox" at bounding box center [166, 86] width 7 height 7
checkbox input "false"
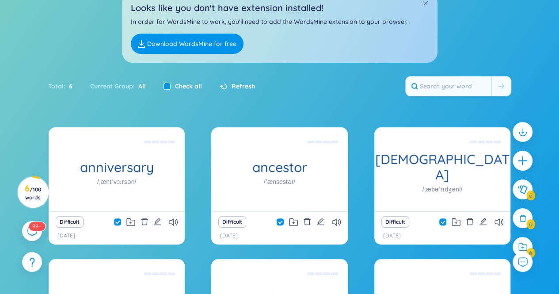
checkbox input "false"
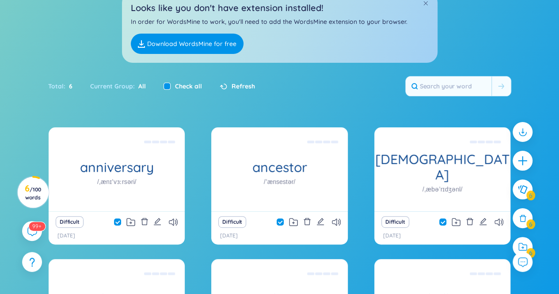
checkbox input "false"
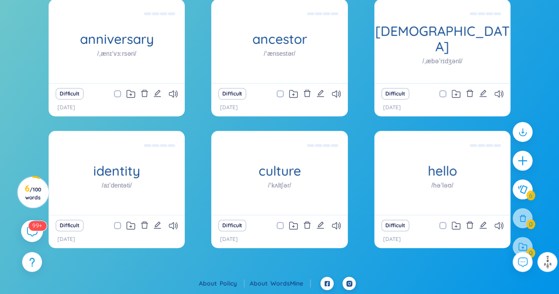
click at [31, 228] on sup "99+" at bounding box center [37, 226] width 18 height 10
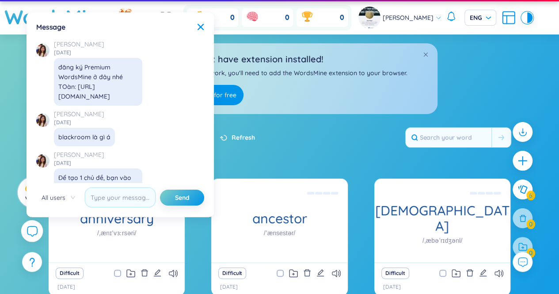
scroll to position [10229, 0]
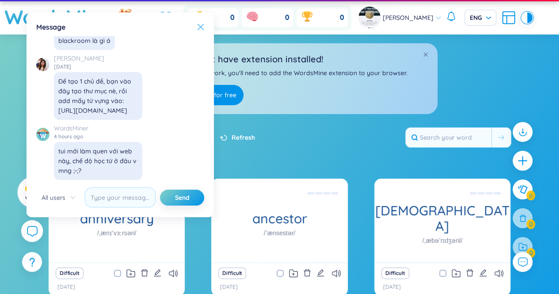
click at [202, 25] on icon at bounding box center [201, 26] width 6 height 6
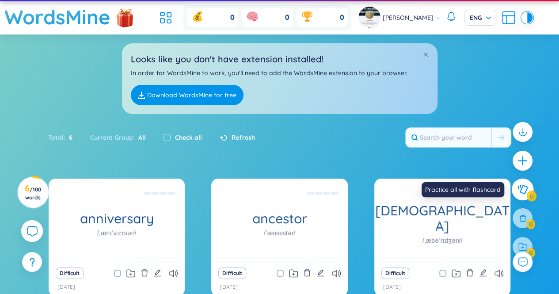
click at [519, 186] on icon at bounding box center [522, 190] width 11 height 10
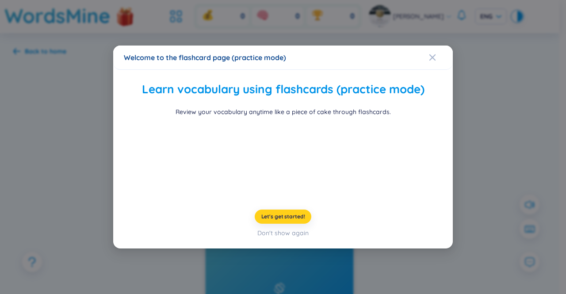
click at [281, 220] on span "Let's get started!" at bounding box center [283, 216] width 44 height 7
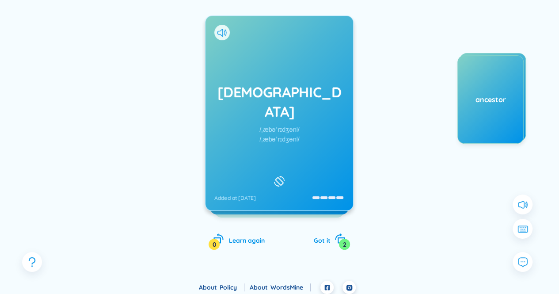
scroll to position [107, 0]
drag, startPoint x: 90, startPoint y: 140, endPoint x: 107, endPoint y: 135, distance: 18.0
click at [90, 140] on div at bounding box center [99, 141] width 133 height 177
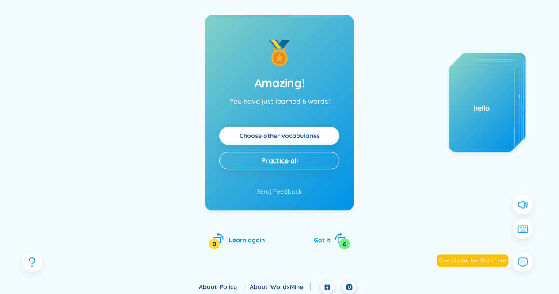
scroll to position [111, 0]
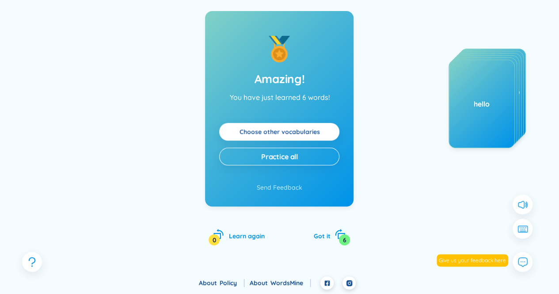
click at [311, 135] on link "Choose other vocabularies" at bounding box center [279, 132] width 80 height 10
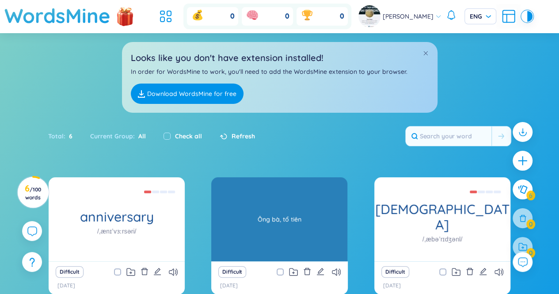
scroll to position [77, 0]
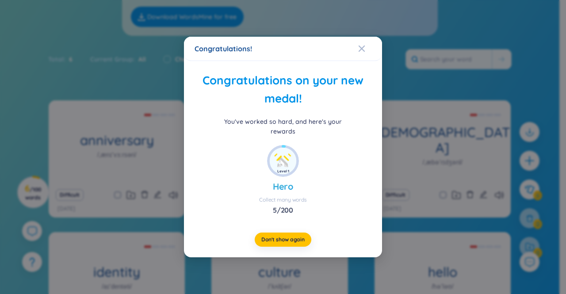
click at [342, 178] on div "Level 1 Hero Collect many words 5 / 200" at bounding box center [282, 180] width 177 height 70
click at [282, 237] on span "Don't show again" at bounding box center [282, 239] width 43 height 7
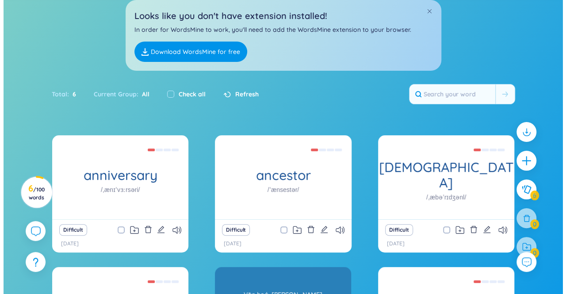
scroll to position [42, 0]
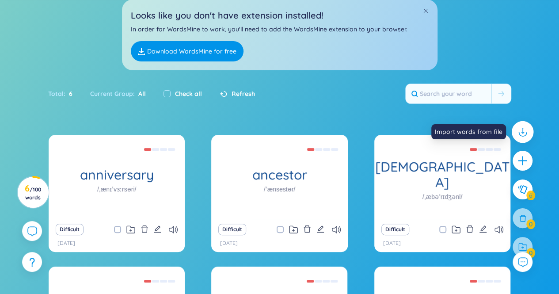
click at [520, 131] on icon at bounding box center [522, 131] width 11 height 11
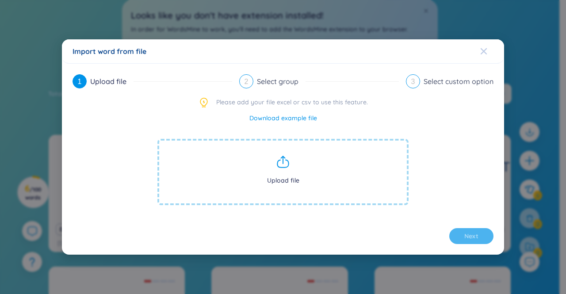
click at [484, 53] on icon "Close" at bounding box center [483, 51] width 6 height 6
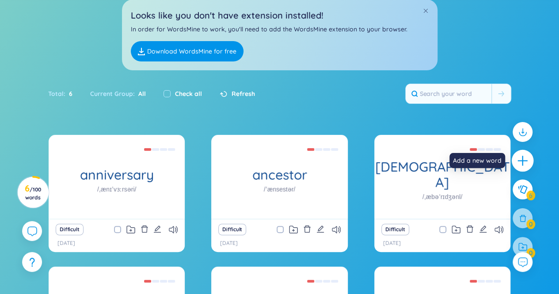
click at [525, 166] on icon "plus" at bounding box center [523, 161] width 12 height 12
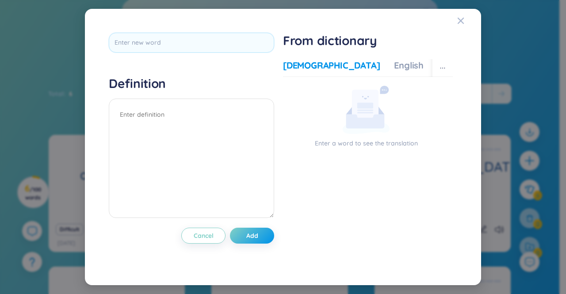
click at [308, 191] on section "Enter a word to see the translation" at bounding box center [368, 164] width 170 height 156
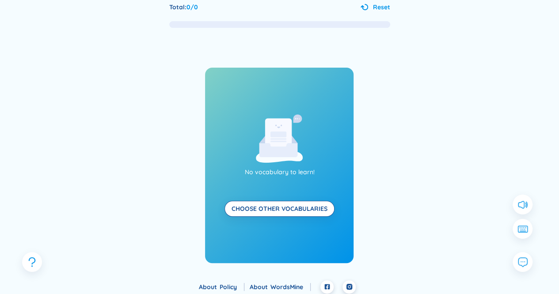
scroll to position [58, 0]
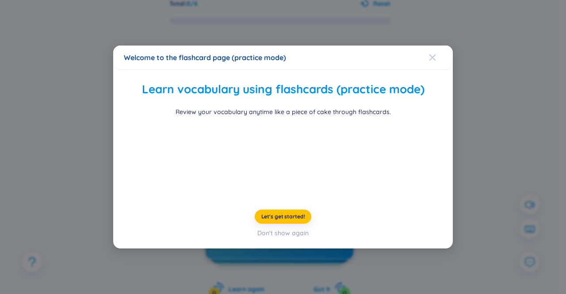
click at [429, 54] on icon "Close" at bounding box center [432, 57] width 6 height 6
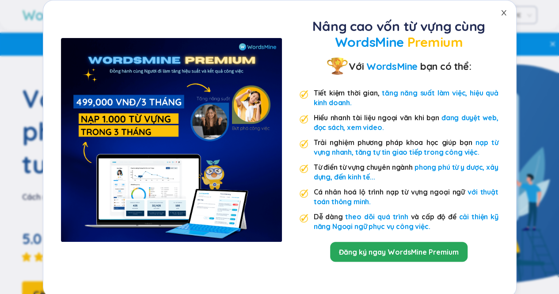
click at [503, 15] on icon "close" at bounding box center [503, 12] width 7 height 7
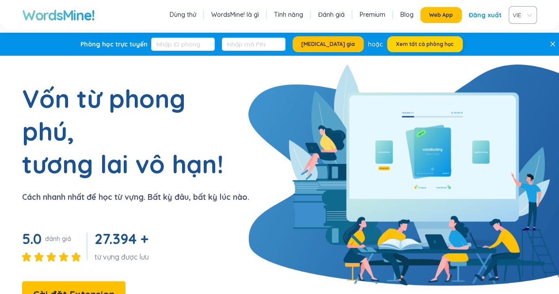
click at [408, 42] on span "Xem tất cả phòng học" at bounding box center [425, 44] width 58 height 7
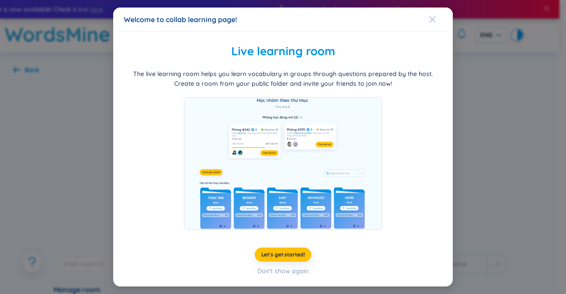
click at [432, 18] on icon "Close" at bounding box center [432, 19] width 7 height 7
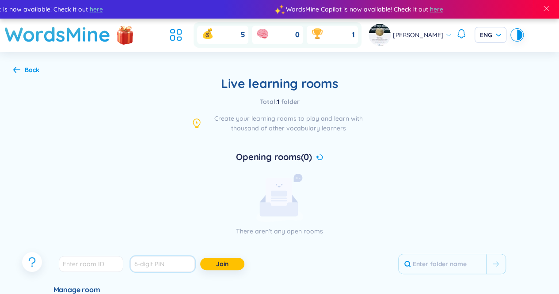
click at [153, 260] on input "text" at bounding box center [162, 264] width 65 height 16
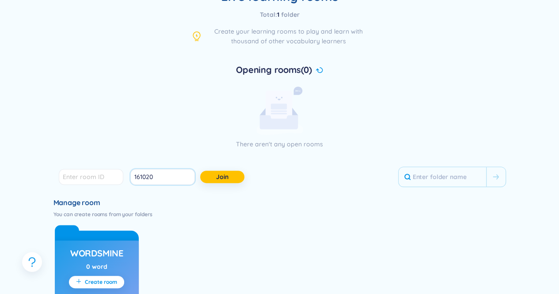
scroll to position [87, 0]
click at [221, 177] on span "Join" at bounding box center [222, 176] width 12 height 9
click at [95, 177] on input "number" at bounding box center [91, 176] width 65 height 16
click at [154, 175] on input "161020" at bounding box center [162, 176] width 65 height 16
type input "1"
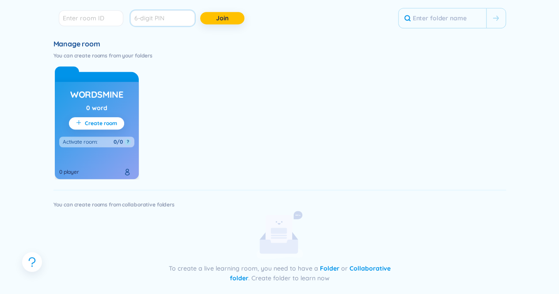
scroll to position [261, 0]
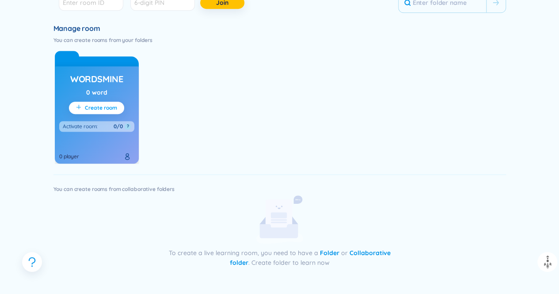
click at [111, 111] on button "Create room" at bounding box center [96, 108] width 55 height 12
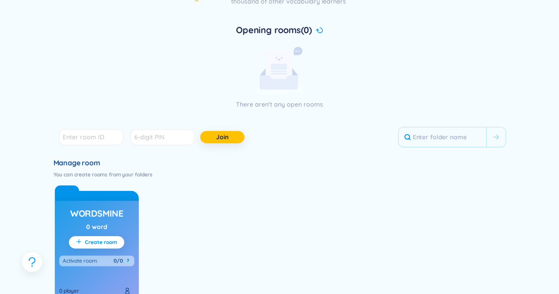
scroll to position [114, 0]
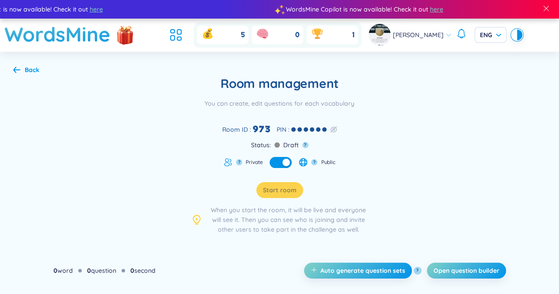
scroll to position [0, 0]
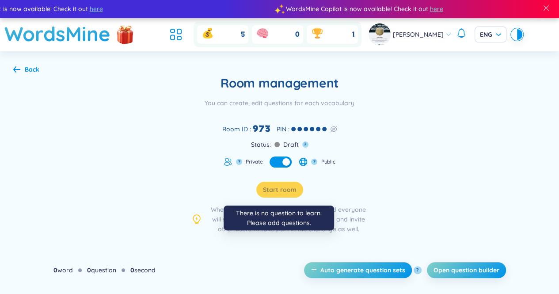
click at [274, 191] on div "Start room" at bounding box center [279, 190] width 47 height 16
click at [269, 188] on div "Start room" at bounding box center [279, 190] width 47 height 16
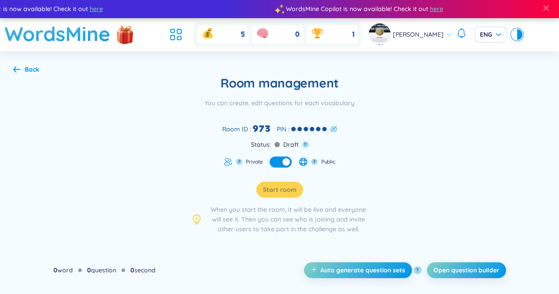
click at [333, 127] on icon at bounding box center [333, 128] width 7 height 7
click at [327, 127] on div "698926" at bounding box center [308, 129] width 35 height 14
click at [276, 144] on span at bounding box center [276, 144] width 5 height 5
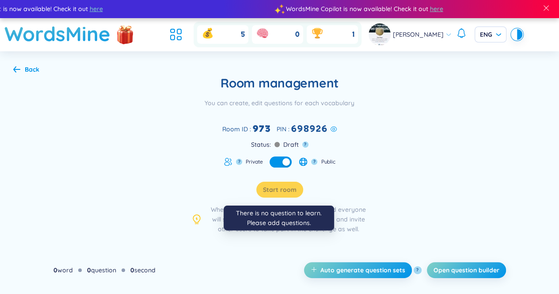
click at [285, 192] on div "Start room" at bounding box center [279, 190] width 47 height 16
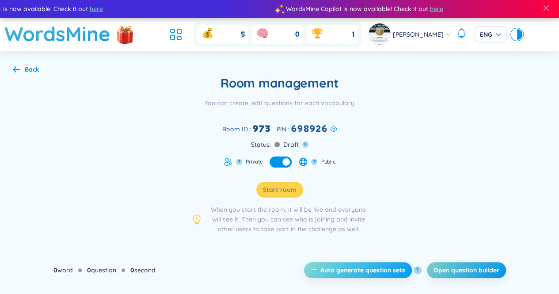
click at [323, 268] on span "Auto generate question sets" at bounding box center [362, 270] width 85 height 9
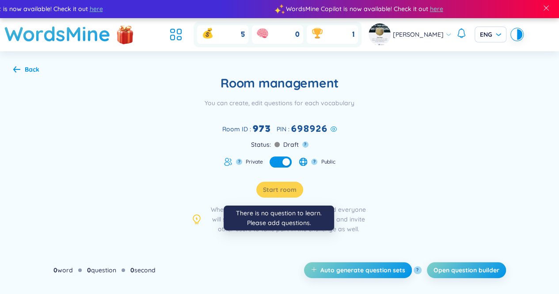
click at [280, 193] on div "Start room" at bounding box center [279, 190] width 47 height 16
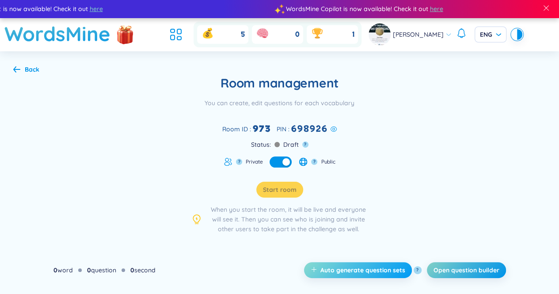
click at [326, 266] on span "Auto generate question sets" at bounding box center [362, 270] width 85 height 9
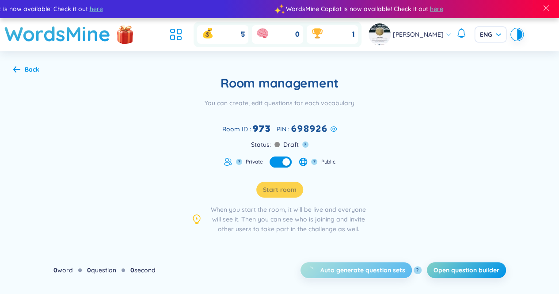
scroll to position [32, 0]
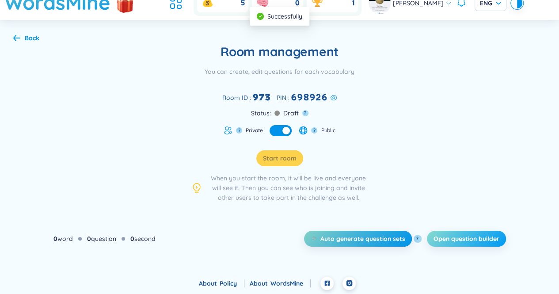
click at [454, 235] on span "Open question builder" at bounding box center [466, 238] width 66 height 9
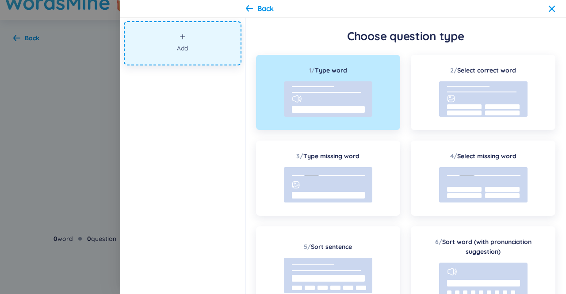
click at [202, 57] on button "Add" at bounding box center [183, 43] width 118 height 44
click at [338, 96] on rect at bounding box center [328, 98] width 88 height 35
click at [203, 44] on button "Add" at bounding box center [183, 43] width 118 height 44
click at [252, 9] on icon at bounding box center [249, 8] width 7 height 7
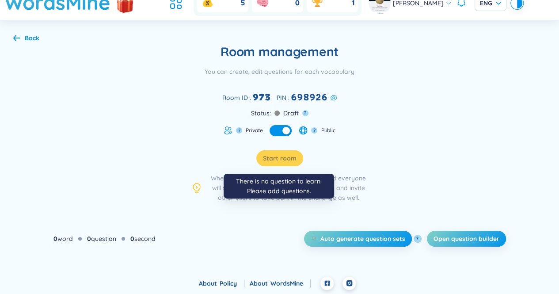
click at [274, 156] on div "Start room" at bounding box center [279, 158] width 47 height 16
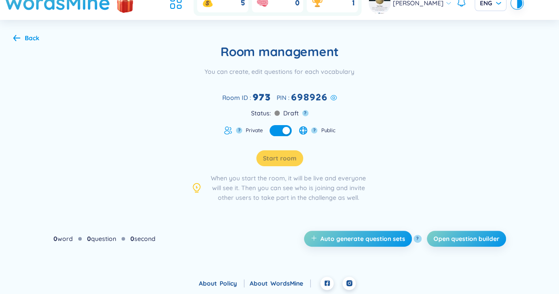
click at [84, 239] on div "0 word 0 question 0 second" at bounding box center [104, 239] width 102 height 10
click at [20, 37] on div "Back" at bounding box center [26, 38] width 26 height 10
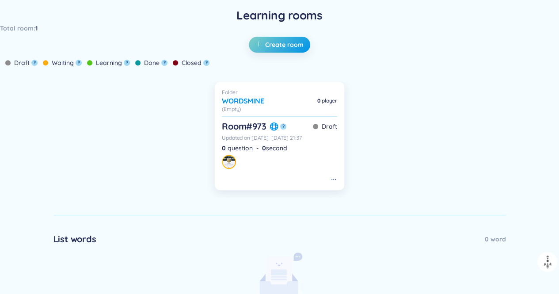
scroll to position [218, 0]
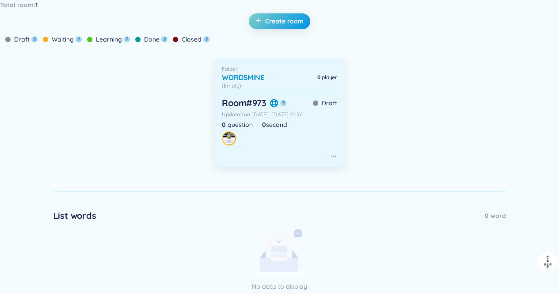
click at [253, 105] on h6 "Room # 973" at bounding box center [244, 103] width 44 height 12
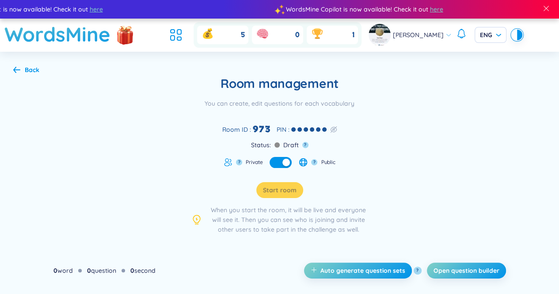
click at [13, 72] on icon at bounding box center [16, 69] width 7 height 7
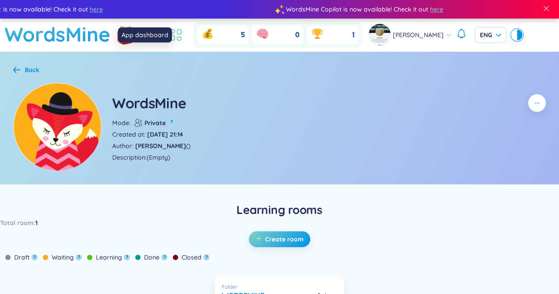
click at [184, 37] on icon at bounding box center [176, 35] width 16 height 16
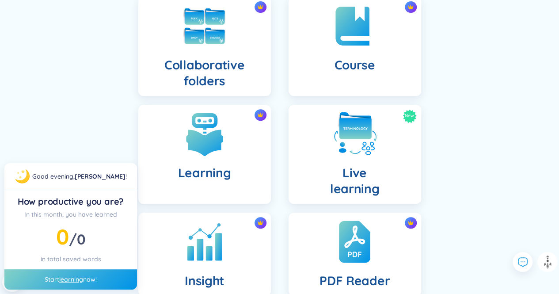
scroll to position [192, 0]
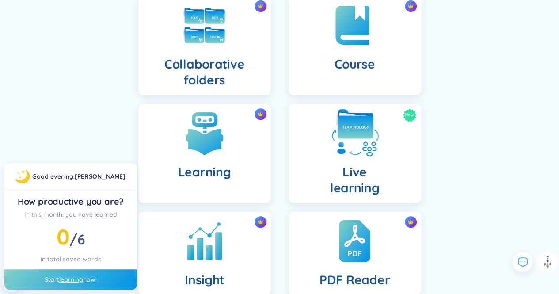
click at [342, 150] on img at bounding box center [355, 133] width 49 height 49
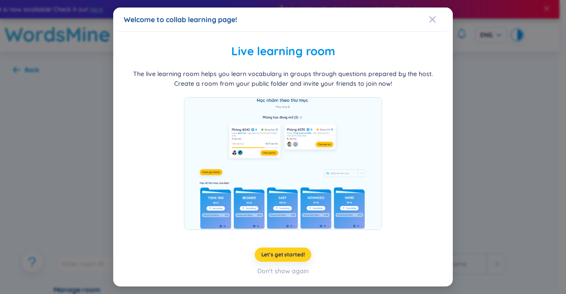
click at [288, 255] on span "Let's get started!" at bounding box center [283, 254] width 44 height 7
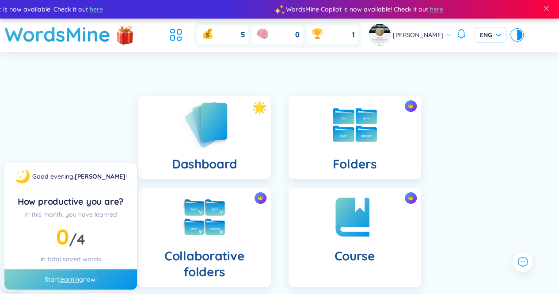
click at [212, 146] on img at bounding box center [204, 124] width 49 height 50
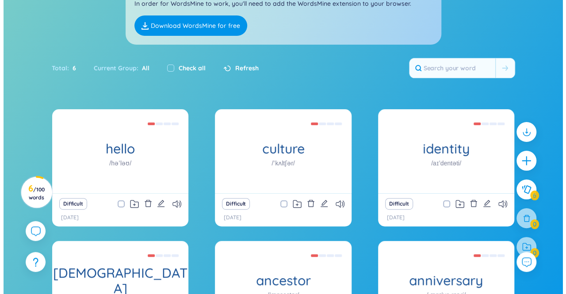
scroll to position [117, 0]
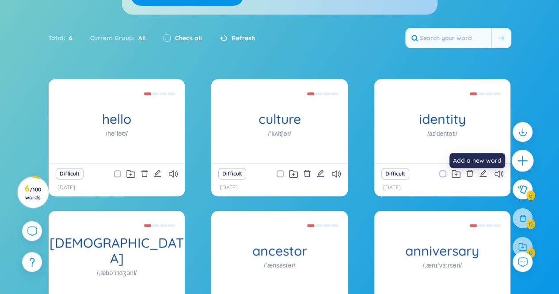
click at [518, 158] on icon "plus" at bounding box center [523, 161] width 12 height 12
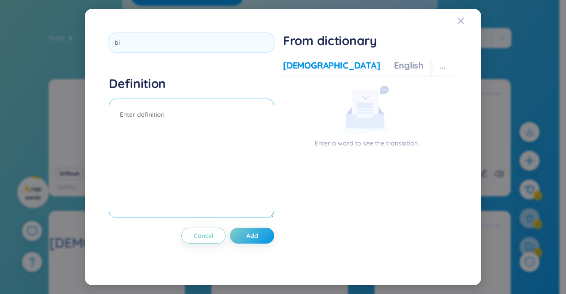
type input "b"
type input "ceremony"
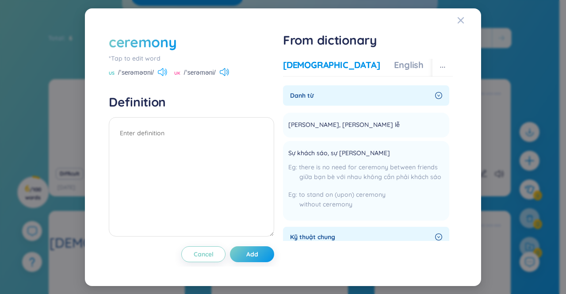
click at [166, 71] on icon at bounding box center [162, 72] width 9 height 8
click at [163, 72] on icon at bounding box center [162, 72] width 9 height 8
click at [223, 73] on icon at bounding box center [224, 72] width 9 height 8
click at [164, 72] on icon at bounding box center [162, 72] width 9 height 8
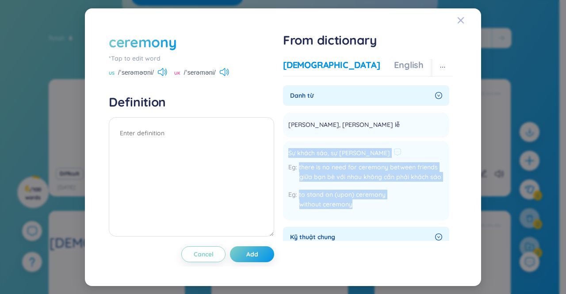
drag, startPoint x: 355, startPoint y: 202, endPoint x: 286, endPoint y: 150, distance: 86.5
click at [286, 150] on li "Sự khách sáo, sự kiểu cách there is no need for ceremony between friends giữa b…" at bounding box center [366, 181] width 166 height 80
copy div "Sự khách sáo, sự kiểu cách there is no need for ceremony between friends giữa b…"
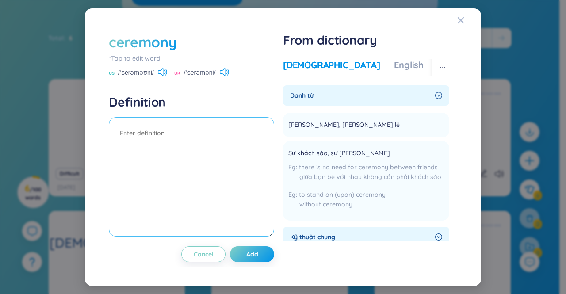
click at [209, 156] on textarea at bounding box center [191, 176] width 165 height 119
paste textarea "Sự khách sáo, sự kiểu cách there is no need for ceremony between friends giữa b…"
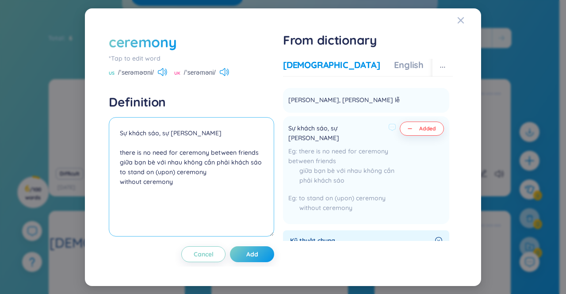
scroll to position [20, 0]
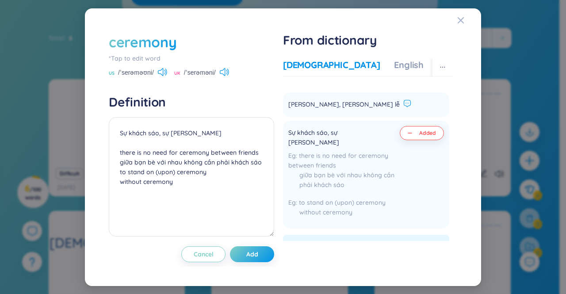
click at [403, 104] on icon at bounding box center [407, 103] width 8 height 8
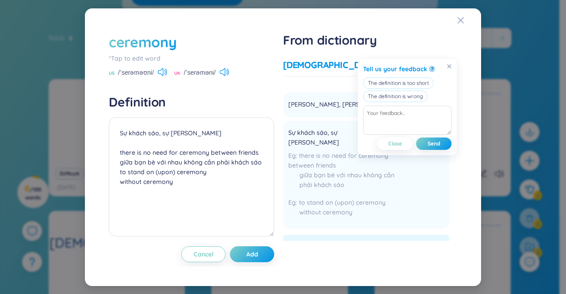
click at [332, 116] on li "Nghi thức, nghi lễ Add" at bounding box center [366, 104] width 166 height 25
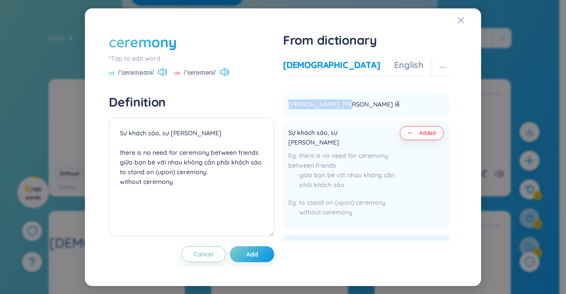
drag, startPoint x: 338, startPoint y: 104, endPoint x: 279, endPoint y: 105, distance: 58.8
click at [279, 105] on div "ceremony *Tap to edit word US /ˈserəməʊni/ UK /ˈserəməni/ Definition Sự khách s…" at bounding box center [282, 147] width 357 height 239
copy span "Nghi thức, nghi lễ"
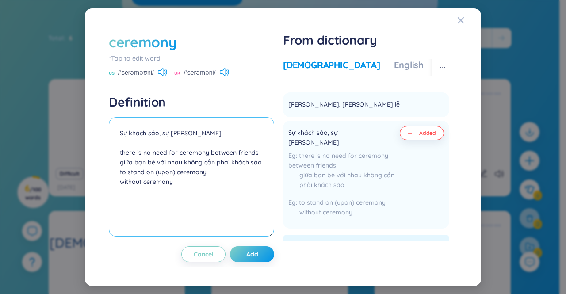
click at [208, 134] on textarea "Sự khách sáo, sự kiểu cách there is no need for ceremony between friends giữa b…" at bounding box center [191, 176] width 165 height 119
paste textarea "Nghi thức, nghi lễ"
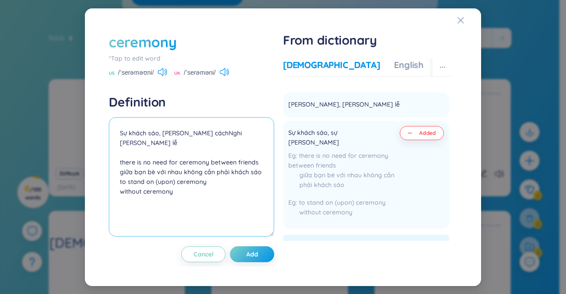
click at [196, 134] on textarea "Sự khách sáo, sự kiểu cáchNghi thức, nghi lễ there is no need for ceremony betw…" at bounding box center [191, 176] width 165 height 119
drag, startPoint x: 257, startPoint y: 135, endPoint x: 198, endPoint y: 128, distance: 58.8
click at [198, 128] on textarea "Sự khách sáo, sự kiểu cách Nghi thức, nghi lễ there is no need for ceremony bet…" at bounding box center [191, 176] width 165 height 119
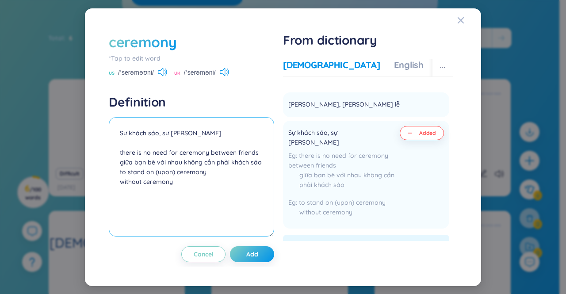
click at [126, 190] on textarea "Sự khách sáo, sự kiểu cách there is no need for ceremony between friends giữa b…" at bounding box center [191, 176] width 165 height 119
click at [175, 181] on textarea "Sự khách sáo, sự kiểu cách there is no need for ceremony between friends giữa b…" at bounding box center [191, 176] width 165 height 119
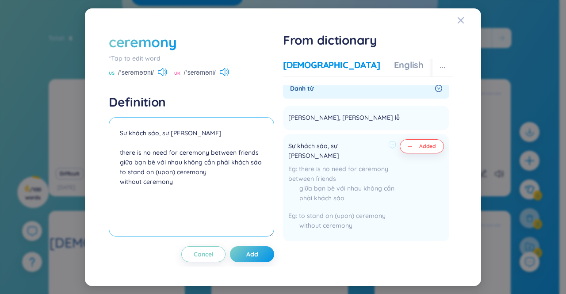
scroll to position [0, 0]
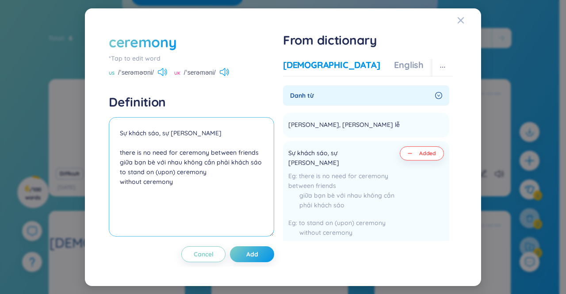
type textarea "Sự khách sáo, sự kiểu cách there is no need for ceremony between friends giữa b…"
click at [163, 70] on icon at bounding box center [162, 72] width 9 height 8
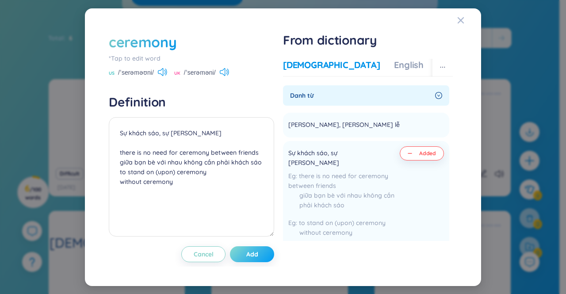
click at [249, 254] on span "Add" at bounding box center [252, 254] width 12 height 9
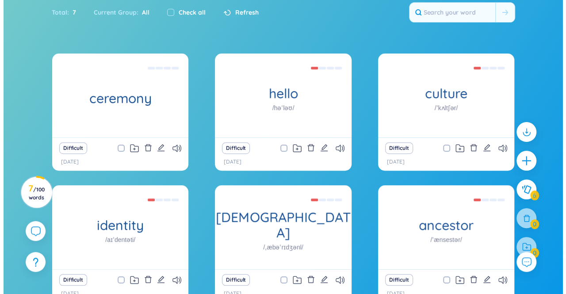
scroll to position [143, 0]
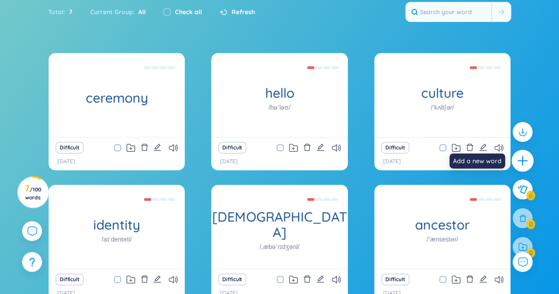
click at [527, 165] on icon "plus" at bounding box center [523, 161] width 12 height 12
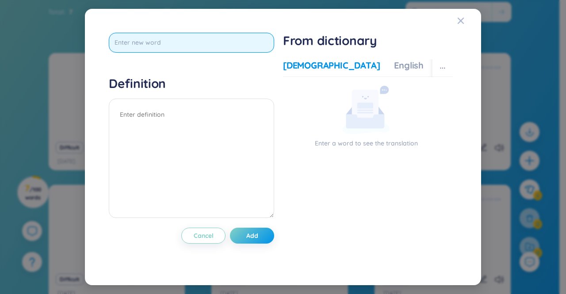
click at [204, 37] on input "text" at bounding box center [191, 43] width 165 height 20
type input "celeration"
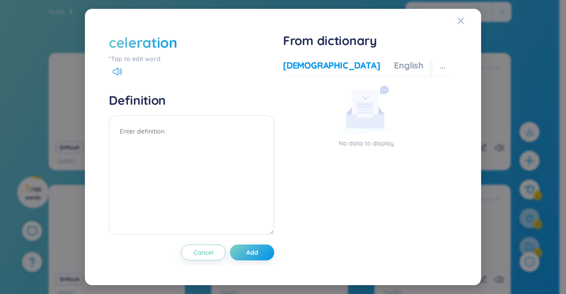
click at [133, 46] on div "celeration" at bounding box center [143, 42] width 68 height 19
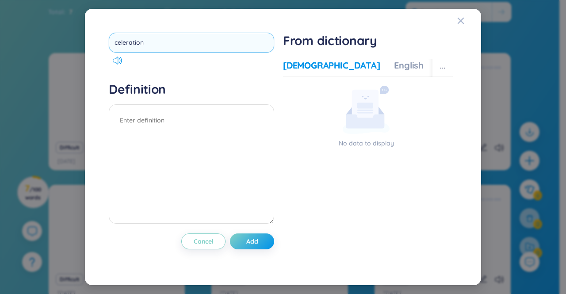
click at [125, 43] on input "celeration" at bounding box center [191, 43] width 165 height 20
type input "celebration"
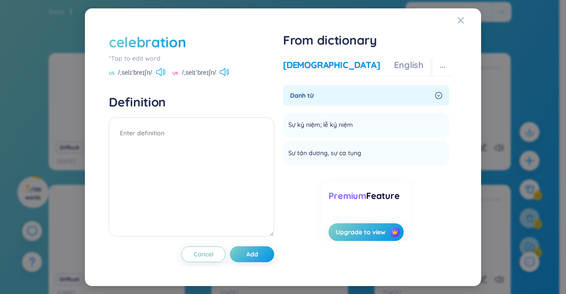
click at [161, 70] on icon at bounding box center [158, 72] width 5 height 8
click at [221, 71] on icon at bounding box center [222, 72] width 5 height 8
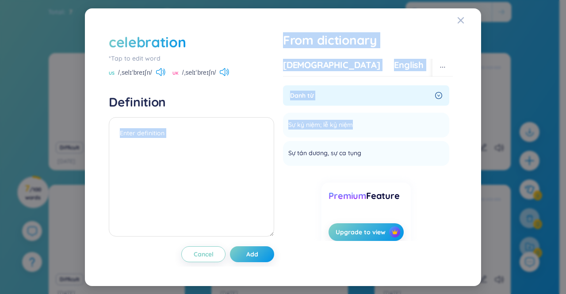
drag, startPoint x: 352, startPoint y: 124, endPoint x: 277, endPoint y: 115, distance: 76.1
click at [277, 115] on div "celebration *Tap to edit word US /ˌselɪˈbreɪʃn/ UK /ˌselɪˈbreɪʃn/ Definition Ca…" at bounding box center [282, 147] width 357 height 239
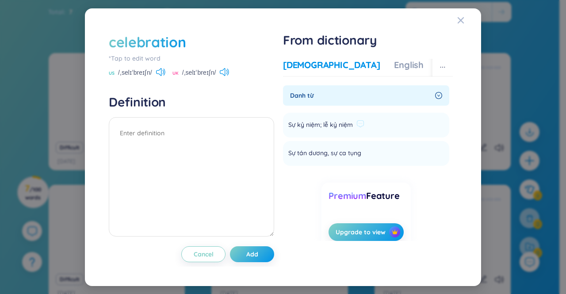
click at [367, 136] on li "Sự kỷ niệm; lễ kỷ niệm Add" at bounding box center [366, 125] width 166 height 25
drag, startPoint x: 352, startPoint y: 126, endPoint x: 282, endPoint y: 122, distance: 70.0
click at [282, 122] on div "celebration *Tap to edit word US /ˌselɪˈbreɪʃn/ UK /ˌselɪˈbreɪʃn/ Definition Ca…" at bounding box center [282, 147] width 357 height 239
copy span "Sự kỷ niệm; lễ kỷ niệm"
click at [195, 132] on textarea at bounding box center [191, 176] width 165 height 119
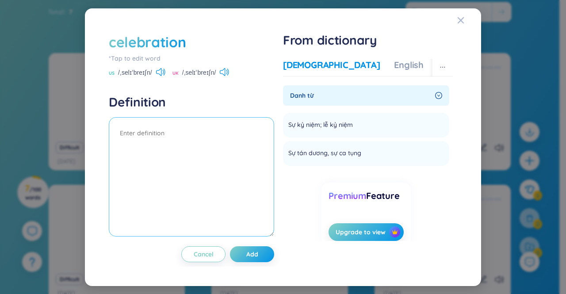
paste textarea "Sự kỷ niệm; lễ kỷ niệm"
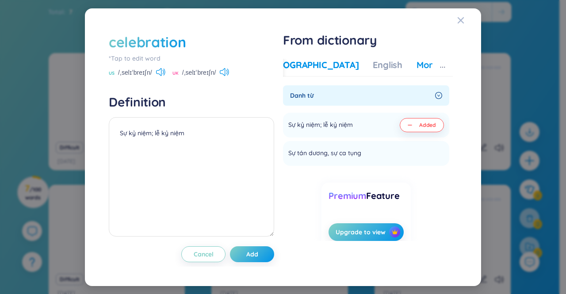
click at [416, 70] on div "More examples" at bounding box center [448, 65] width 64 height 12
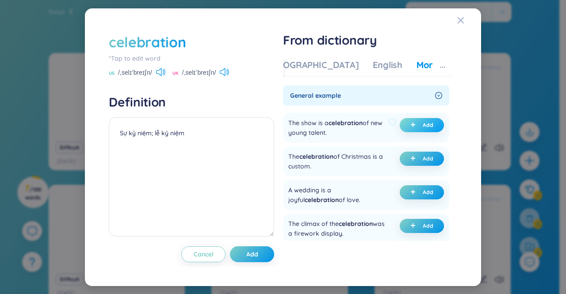
click at [423, 124] on span "Add" at bounding box center [427, 125] width 11 height 7
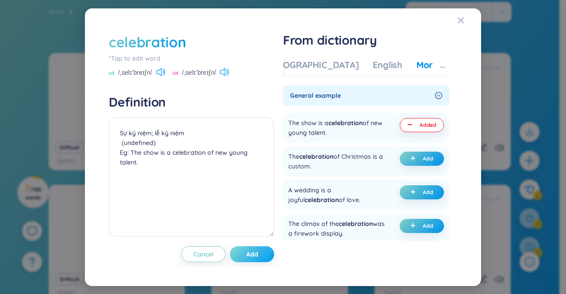
click at [250, 253] on span "Add" at bounding box center [252, 254] width 12 height 9
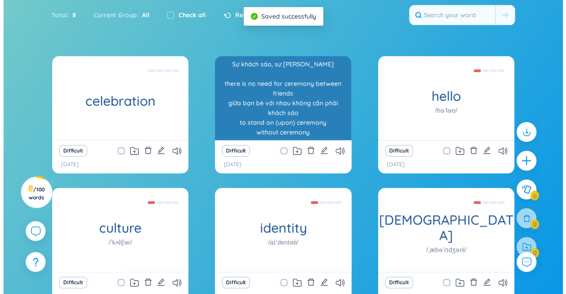
scroll to position [140, 0]
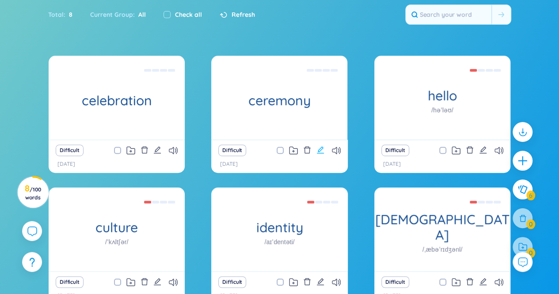
click at [322, 148] on icon "edit" at bounding box center [320, 150] width 8 height 8
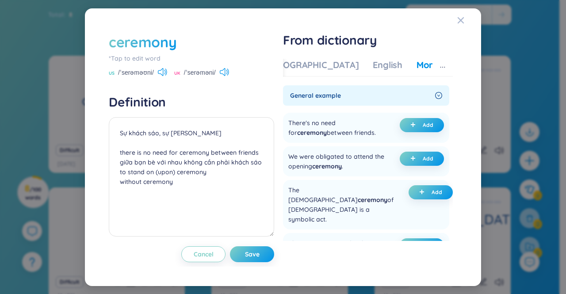
click at [298, 72] on div "Vietnamese English More examples" at bounding box center [371, 68] width 219 height 18
click at [300, 64] on div "Vietnamese" at bounding box center [331, 65] width 97 height 12
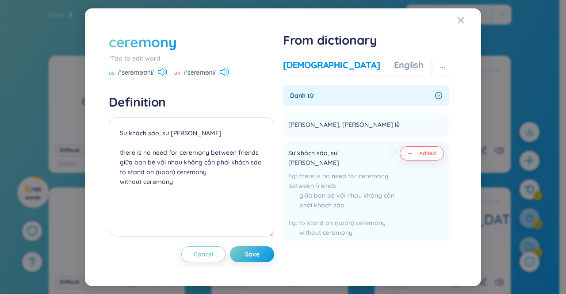
click at [413, 154] on button "Added" at bounding box center [421, 153] width 44 height 14
type textarea "there is no need for ceremony between friends giữa bạn bè với nhau không cần ph…"
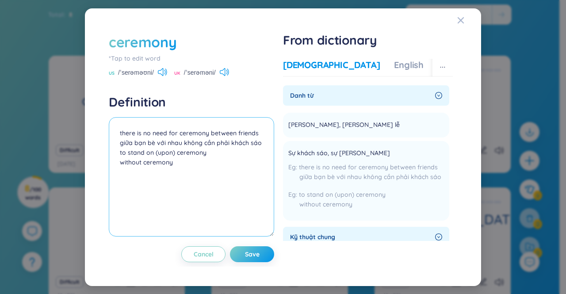
drag, startPoint x: 206, startPoint y: 170, endPoint x: 118, endPoint y: 131, distance: 97.0
click at [118, 131] on textarea "there is no need for ceremony between friends giữa bạn bè với nhau không cần ph…" at bounding box center [191, 176] width 165 height 119
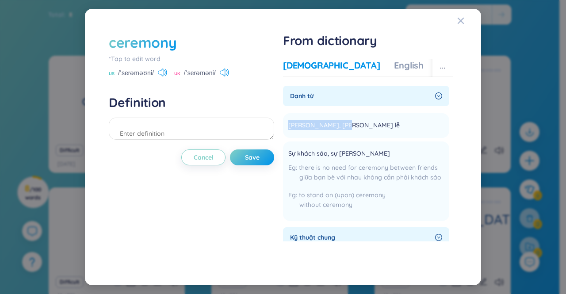
drag, startPoint x: 337, startPoint y: 123, endPoint x: 280, endPoint y: 124, distance: 57.0
click at [280, 124] on div "ceremony *Tap to edit word US /ˈserəməʊni/ UK /ˈserəməni/ Definition Cancel Sav…" at bounding box center [282, 147] width 357 height 238
copy span "Nghi thức, nghi lễ"
click at [185, 130] on textarea at bounding box center [191, 129] width 165 height 22
paste textarea "Nghi thức, nghi lễ"
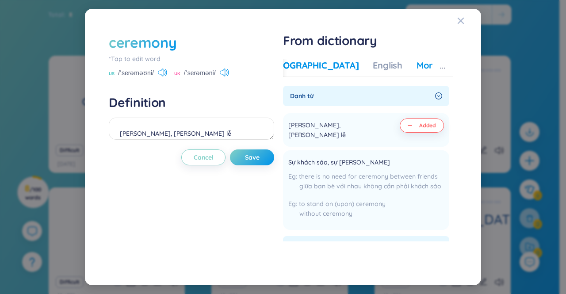
click at [416, 65] on div "More examples" at bounding box center [448, 65] width 64 height 12
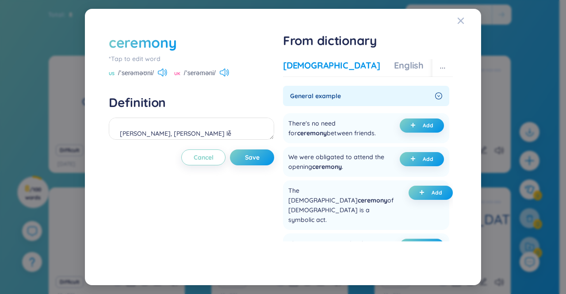
click at [292, 62] on div "Vietnamese" at bounding box center [331, 65] width 97 height 12
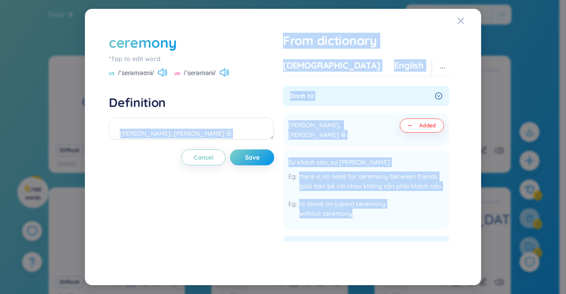
drag, startPoint x: 356, startPoint y: 203, endPoint x: 275, endPoint y: 142, distance: 101.9
click at [275, 142] on div "ceremony *Tap to edit word US /ˈserəməʊni/ UK /ˈserəməni/ Definition Nghi thức,…" at bounding box center [282, 147] width 357 height 238
click at [400, 157] on div "Sự khách sáo, sự kiểu cách" at bounding box center [364, 162] width 153 height 11
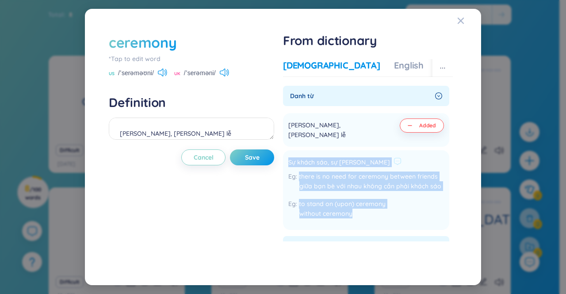
drag, startPoint x: 356, startPoint y: 204, endPoint x: 289, endPoint y: 151, distance: 85.9
click at [289, 156] on div "Sự khách sáo, sự kiểu cách there is no need for ceremony between friends giữa b…" at bounding box center [364, 190] width 153 height 69
copy div "Sự khách sáo, sự kiểu cách there is no need for ceremony between friends giữa b…"
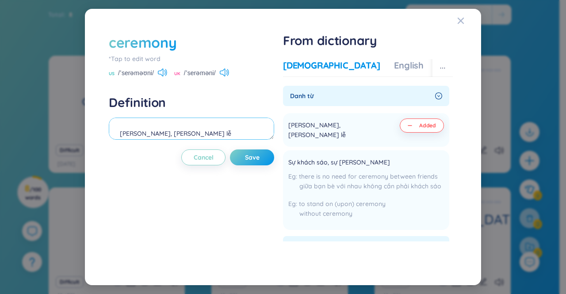
click at [177, 136] on textarea "Nghi thức, nghi lễ" at bounding box center [191, 129] width 165 height 22
paste textarea "Sự khách sáo, sự kiểu cách there is no need for ceremony between friends giữa b…"
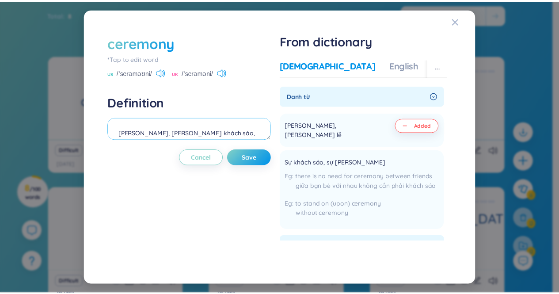
scroll to position [0, 0]
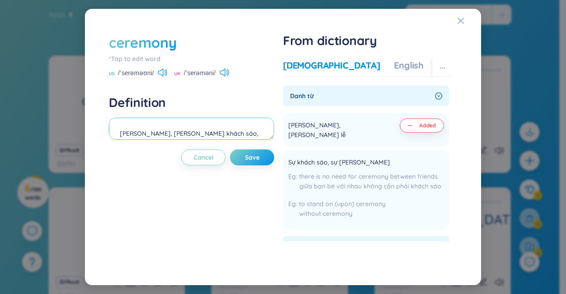
click at [169, 133] on textarea "Nghi thức, nghi lễSự khách sáo, sự kiểu cách there is no need for ceremony betw…" at bounding box center [191, 129] width 165 height 22
click at [245, 158] on span "Save" at bounding box center [252, 157] width 15 height 9
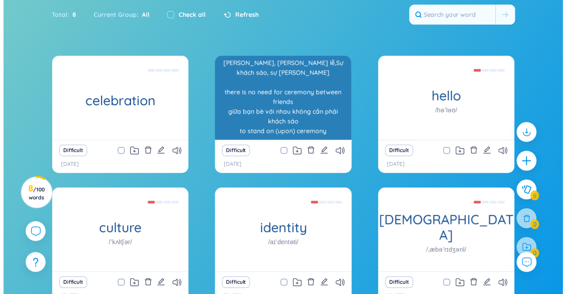
scroll to position [8, 0]
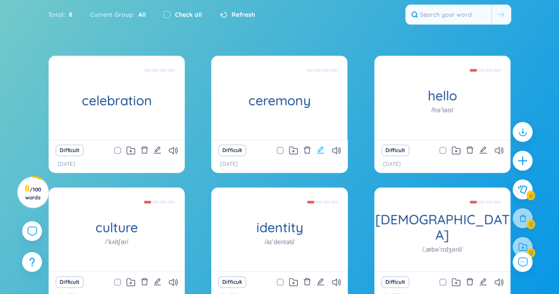
click at [319, 153] on icon "edit" at bounding box center [320, 150] width 8 height 8
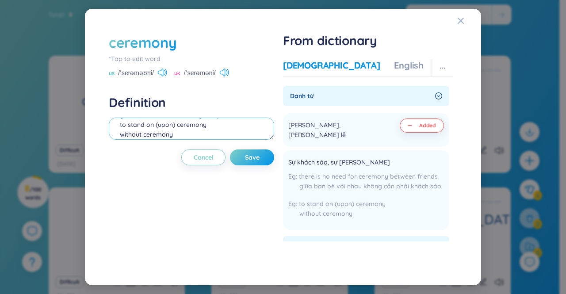
scroll to position [58, 0]
drag, startPoint x: 175, startPoint y: 129, endPoint x: 118, endPoint y: 124, distance: 56.4
click at [118, 124] on textarea "Nghi thức, nghi lễ,Sự khách sáo, sự kiểu cách there is no need for ceremony bet…" at bounding box center [191, 129] width 165 height 22
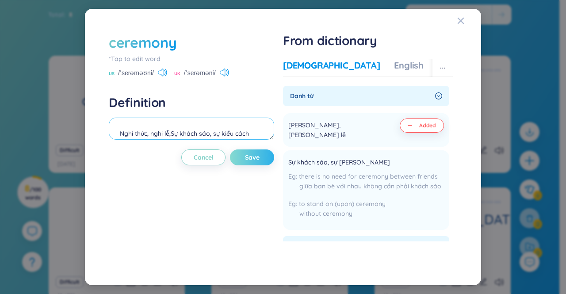
type textarea "Nghi thức, nghi lễ,Sự khách sáo, sự kiểu cách there is no need for ceremony bet…"
click at [262, 157] on button "Save" at bounding box center [252, 157] width 44 height 16
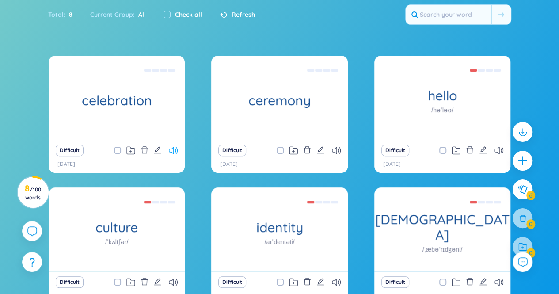
click at [169, 152] on icon at bounding box center [173, 151] width 9 height 8
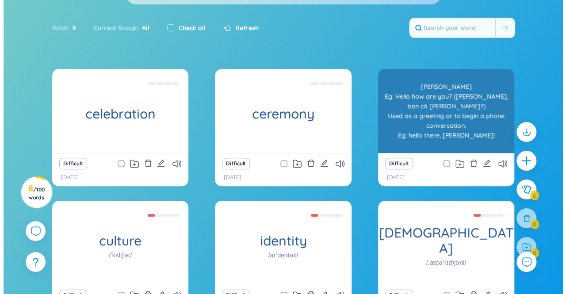
scroll to position [126, 0]
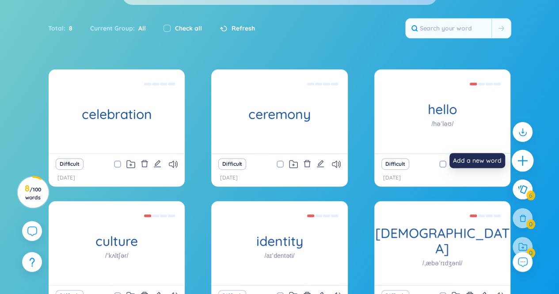
click at [520, 161] on icon "plus" at bounding box center [523, 161] width 12 height 12
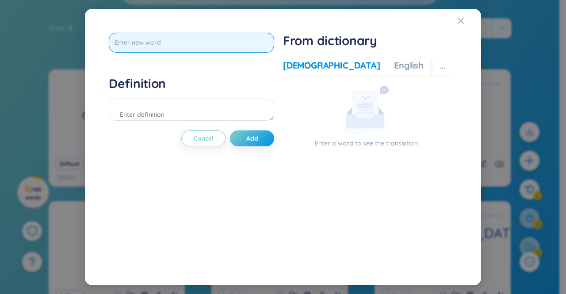
click at [188, 46] on input "text" at bounding box center [191, 43] width 165 height 20
type input "bicenlation"
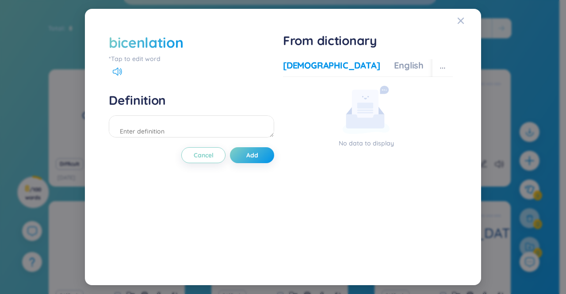
click at [157, 45] on div "bicenlation" at bounding box center [146, 42] width 74 height 19
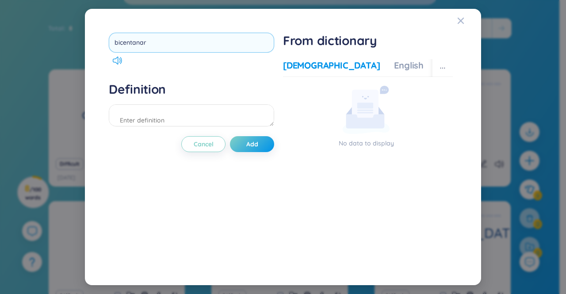
type input "bicentanary"
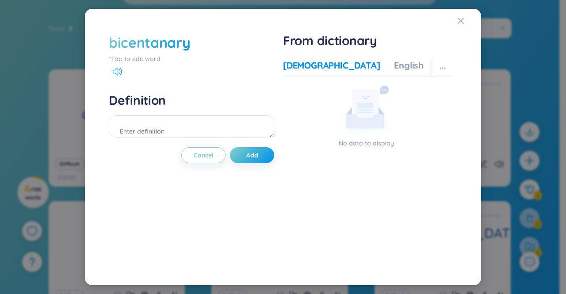
click at [154, 41] on div "bicentanary" at bounding box center [149, 42] width 81 height 19
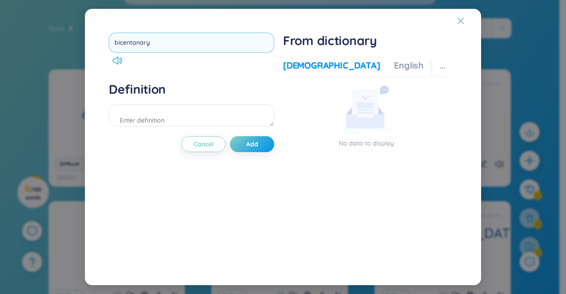
click at [134, 41] on input "bicentanary" at bounding box center [191, 43] width 165 height 20
type input "bicentenary"
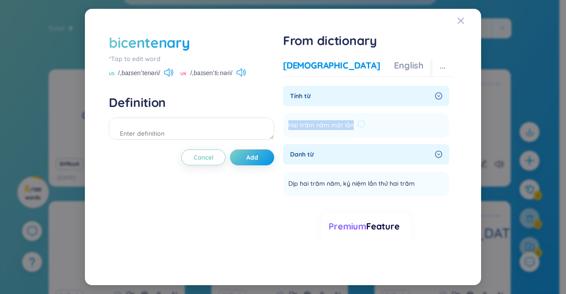
drag, startPoint x: 352, startPoint y: 128, endPoint x: 285, endPoint y: 123, distance: 66.9
click at [285, 123] on li "Hai trăm năm một lần Add" at bounding box center [366, 125] width 166 height 25
copy span "Hai trăm năm một lần"
click at [200, 129] on textarea at bounding box center [191, 129] width 165 height 22
paste textarea "Hai trăm năm một lần"
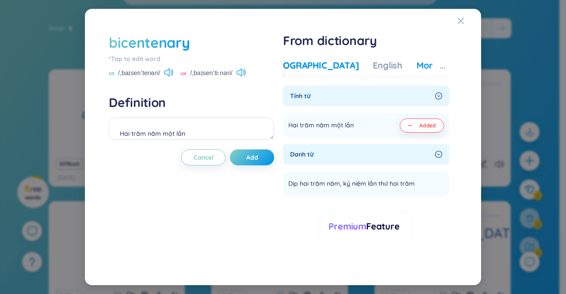
click at [416, 60] on div "More examples" at bounding box center [448, 65] width 64 height 12
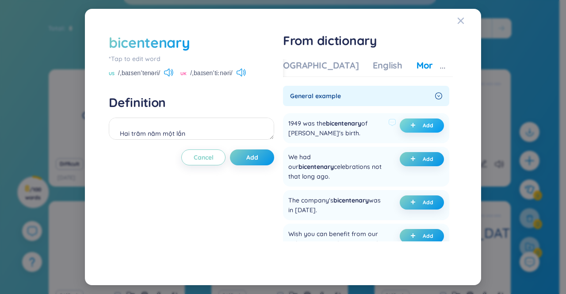
click at [411, 123] on icon "plus" at bounding box center [412, 124] width 5 height 5
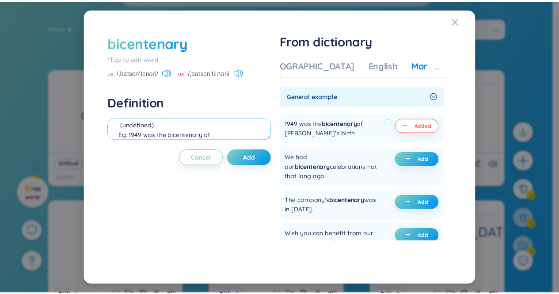
scroll to position [19, 0]
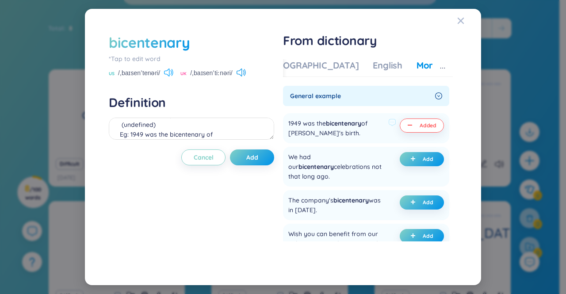
click at [172, 74] on icon at bounding box center [168, 72] width 9 height 8
drag, startPoint x: 237, startPoint y: 135, endPoint x: 247, endPoint y: 160, distance: 27.7
click at [247, 160] on div "bicentenary *Tap to edit word US /ˌbaɪsenˈtenəri/ UK /ˌbaɪsenˈtiːnəri/ Definiti…" at bounding box center [191, 147] width 165 height 229
click at [247, 160] on span "Add" at bounding box center [252, 157] width 12 height 9
type textarea "Hai trăm năm một lần (undefined) Eg: 1949 was the bicentenary of Goethe's birth."
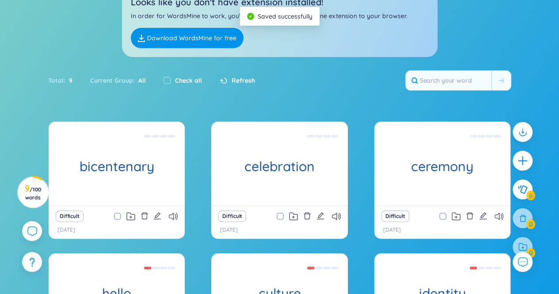
scroll to position [75, 0]
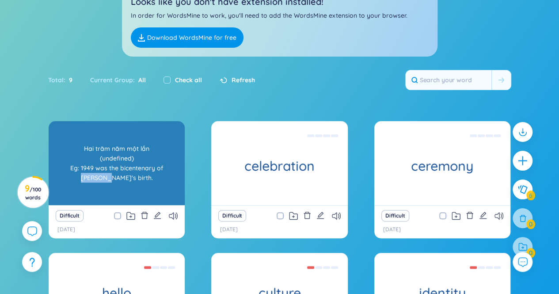
drag, startPoint x: 175, startPoint y: 166, endPoint x: 151, endPoint y: 166, distance: 24.3
click at [151, 166] on div "Hai trăm năm một lần (undefined) Eg: 1949 was the bicentenary of Goethe's birth." at bounding box center [116, 163] width 127 height 80
copy div "Goethe's"
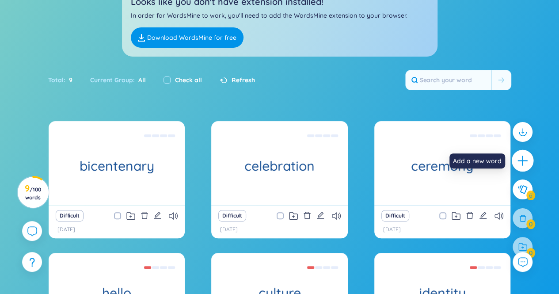
click at [521, 167] on div at bounding box center [523, 161] width 22 height 22
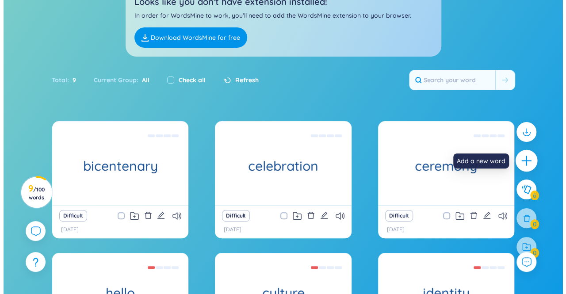
scroll to position [10, 0]
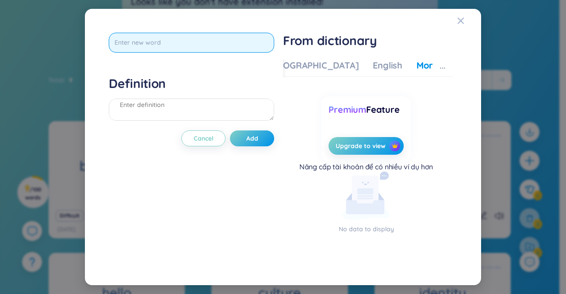
click at [142, 44] on input "text" at bounding box center [191, 43] width 165 height 20
paste input "Goethe's"
type input "Goethe's"
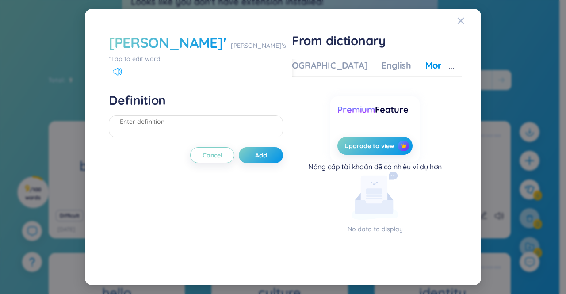
click at [117, 68] on icon at bounding box center [117, 72] width 9 height 8
click at [119, 70] on icon at bounding box center [117, 72] width 9 height 8
click at [465, 24] on span "Close" at bounding box center [469, 21] width 24 height 24
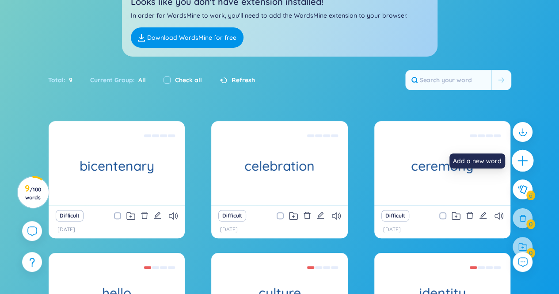
click at [518, 162] on icon "plus" at bounding box center [523, 161] width 12 height 12
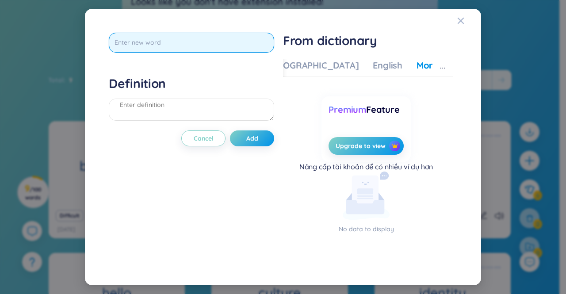
click at [190, 42] on input "text" at bounding box center [191, 43] width 165 height 20
type input "in order to"
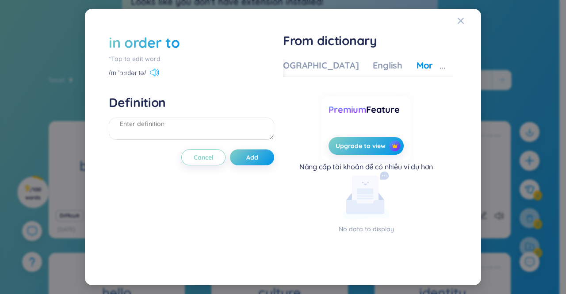
click at [153, 70] on icon at bounding box center [154, 72] width 9 height 8
click at [198, 128] on textarea at bounding box center [191, 129] width 165 height 22
type textarea "d"
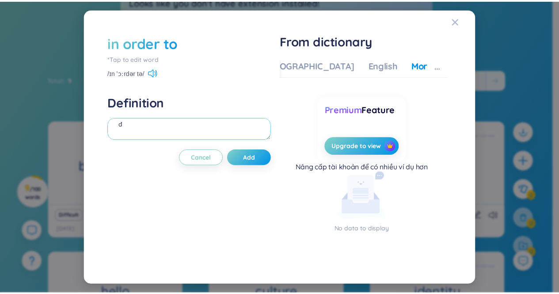
scroll to position [0, 0]
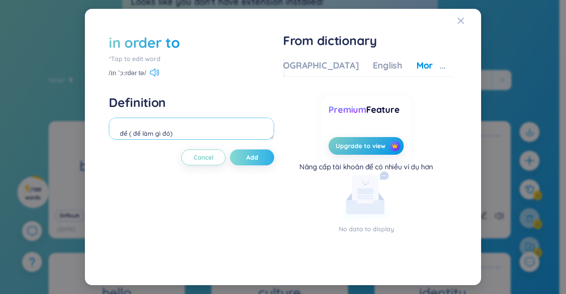
type textarea "để ( để làm gì đó)"
click at [264, 160] on button "Add" at bounding box center [252, 157] width 44 height 16
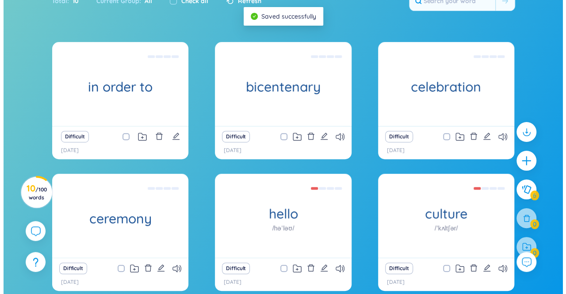
scroll to position [154, 0]
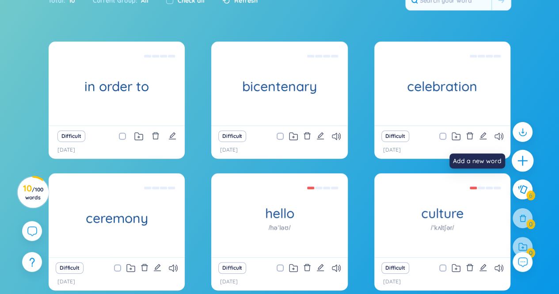
click at [523, 158] on icon "plus" at bounding box center [523, 161] width 12 height 12
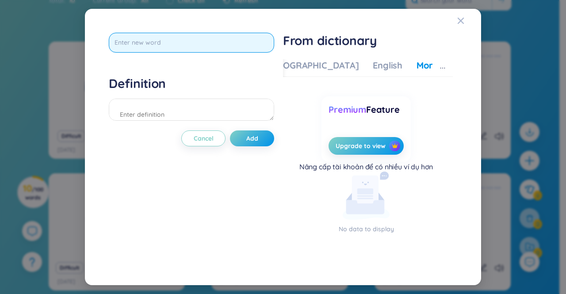
click at [183, 46] on input "text" at bounding box center [191, 43] width 165 height 20
type input "s"
type input "a"
type input "á"
type input "assimilation"
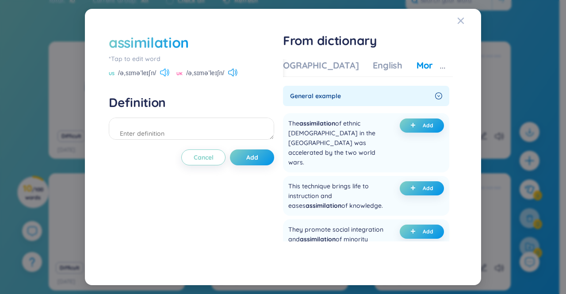
click at [165, 71] on icon at bounding box center [164, 72] width 9 height 8
click at [165, 72] on icon at bounding box center [164, 72] width 9 height 8
click at [229, 73] on icon at bounding box center [232, 72] width 9 height 8
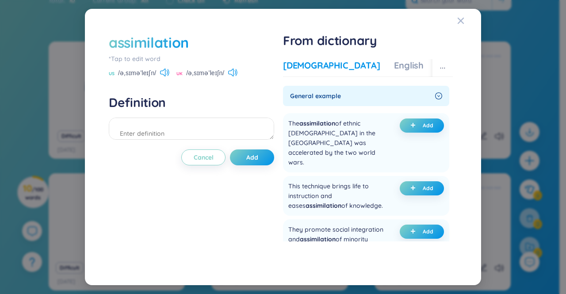
click at [297, 63] on div "Vietnamese" at bounding box center [331, 65] width 97 height 12
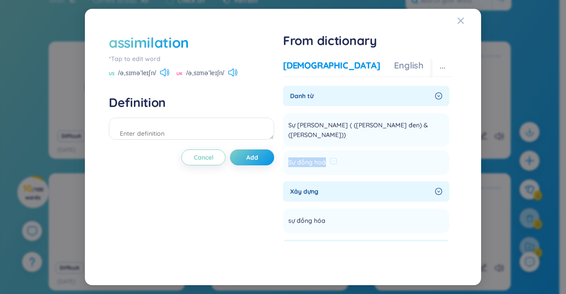
drag, startPoint x: 325, startPoint y: 153, endPoint x: 288, endPoint y: 154, distance: 37.1
click at [288, 154] on li "Sự đồng hoá Add" at bounding box center [366, 162] width 166 height 25
copy span "Sự đồng hoá"
click at [192, 137] on textarea at bounding box center [191, 129] width 165 height 22
paste textarea "Sự đồng hoá"
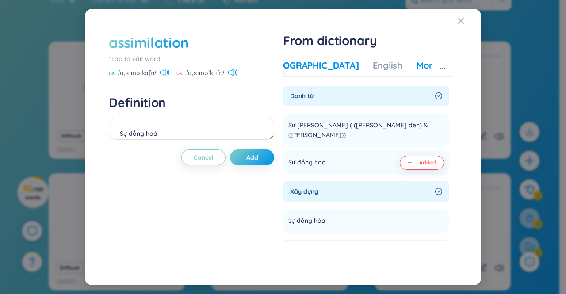
click at [416, 66] on div "More examples" at bounding box center [448, 65] width 64 height 12
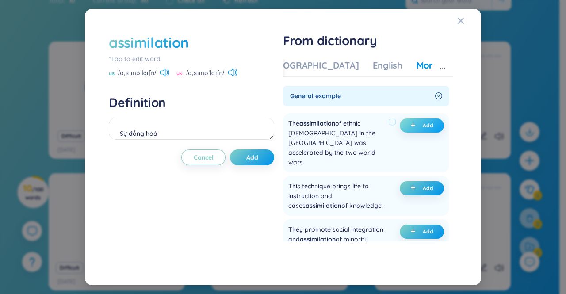
click at [422, 124] on span "Add" at bounding box center [427, 125] width 11 height 7
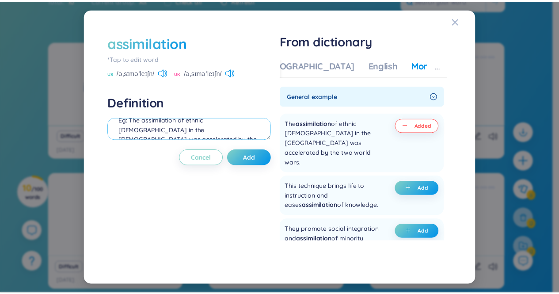
scroll to position [24, 0]
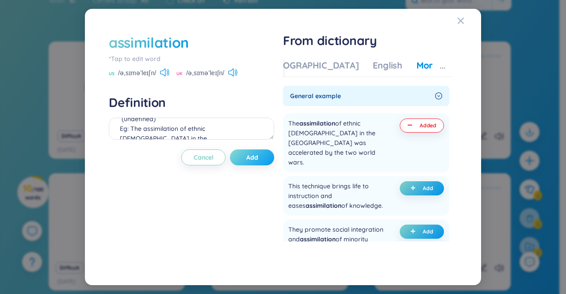
click at [254, 152] on button "Add" at bounding box center [252, 157] width 44 height 16
type textarea "Sự đồng hoá (undefined) Eg: The assimilation of ethnic [DEMOGRAPHIC_DATA] in th…"
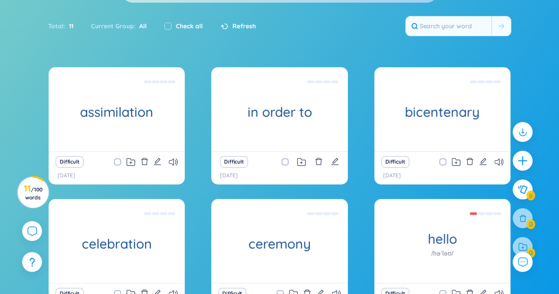
scroll to position [128, 0]
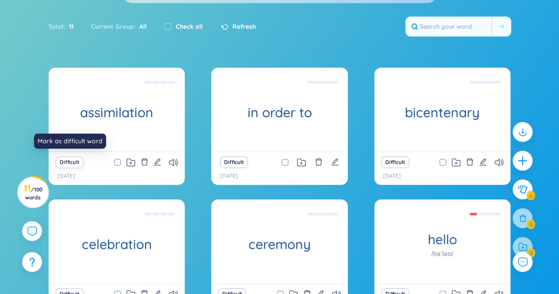
click at [74, 161] on button "Difficult" at bounding box center [70, 161] width 28 height 11
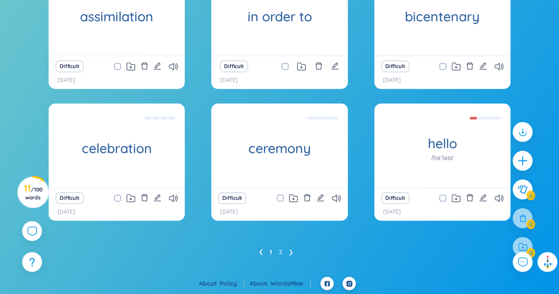
click at [545, 262] on img at bounding box center [547, 262] width 14 height 14
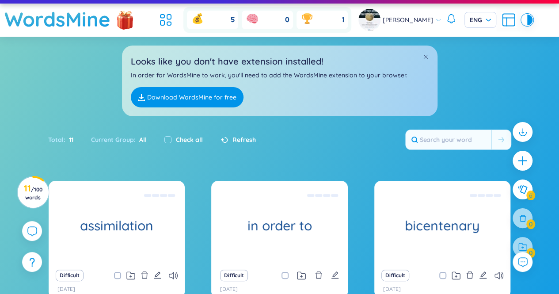
scroll to position [0, 0]
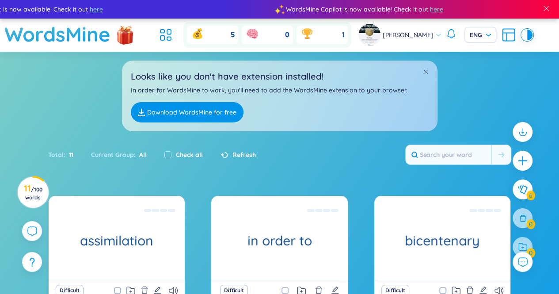
click at [524, 243] on div at bounding box center [523, 247] width 20 height 20
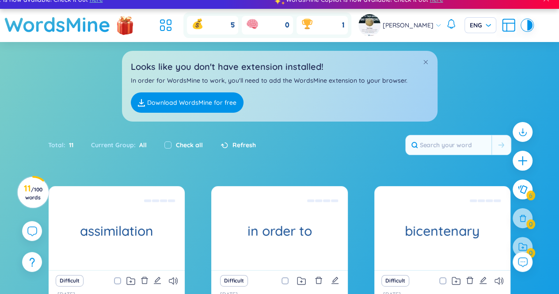
scroll to position [9, 0]
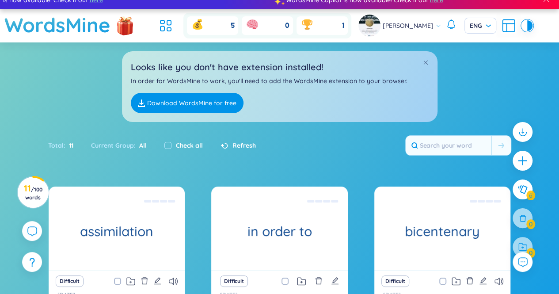
click at [208, 102] on link "Download WordsMine for free" at bounding box center [187, 103] width 113 height 20
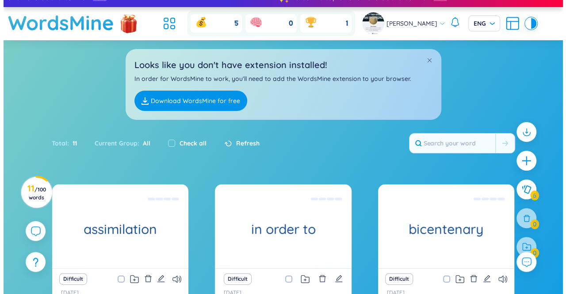
scroll to position [0, 0]
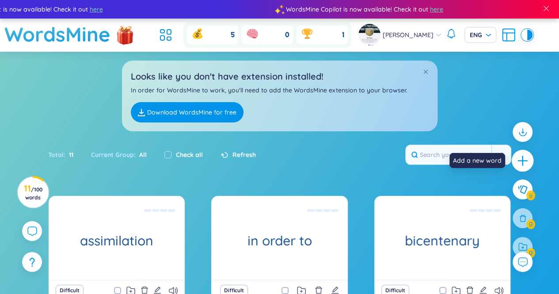
click at [521, 163] on icon "plus" at bounding box center [523, 161] width 12 height 12
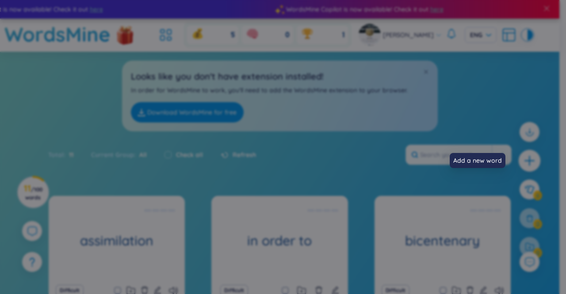
scroll to position [10, 0]
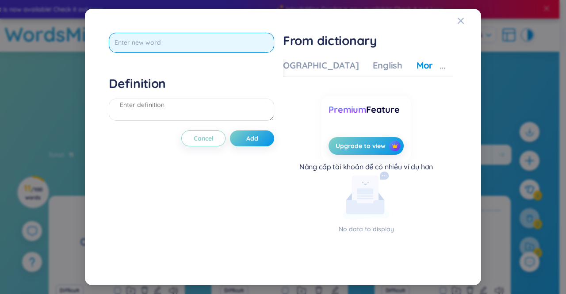
click at [233, 39] on input "text" at bounding box center [191, 43] width 165 height 20
type input "prepa"
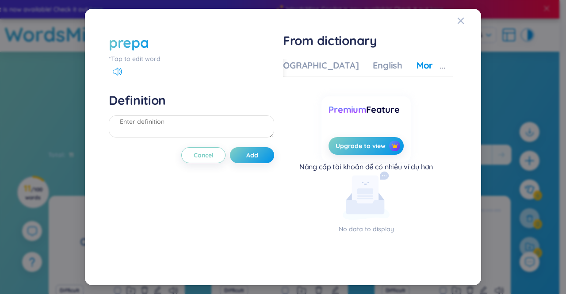
click at [163, 43] on div "prepa" at bounding box center [191, 42] width 165 height 19
drag, startPoint x: 163, startPoint y: 43, endPoint x: 151, endPoint y: 45, distance: 12.9
click at [151, 45] on div "prepa" at bounding box center [191, 42] width 165 height 19
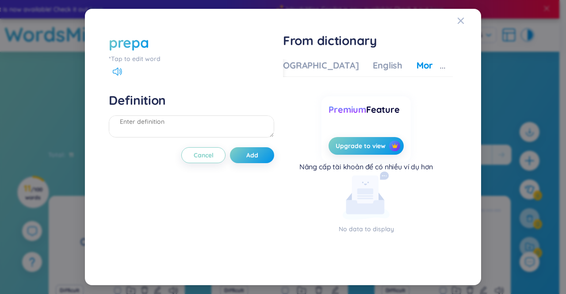
click at [151, 45] on div "prepa" at bounding box center [191, 42] width 165 height 19
click at [133, 41] on div "prepa" at bounding box center [129, 42] width 40 height 19
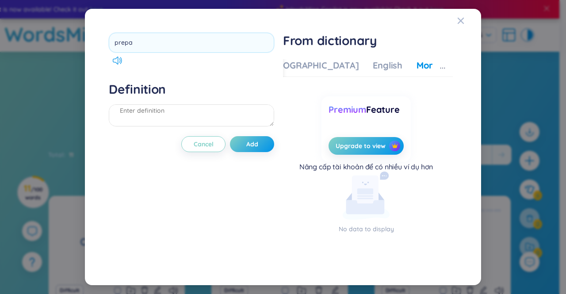
click at [133, 41] on input "prepa" at bounding box center [191, 43] width 165 height 20
click at [143, 39] on input "prepa" at bounding box center [191, 43] width 165 height 20
type input "prepared"
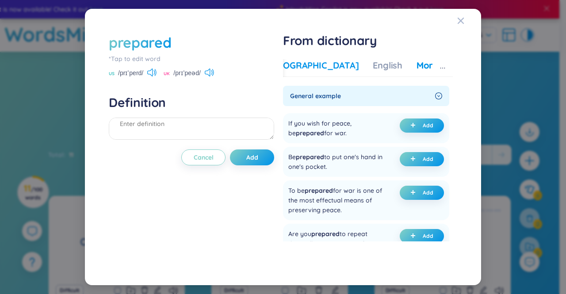
click at [291, 61] on div "Vietnamese" at bounding box center [310, 65] width 97 height 12
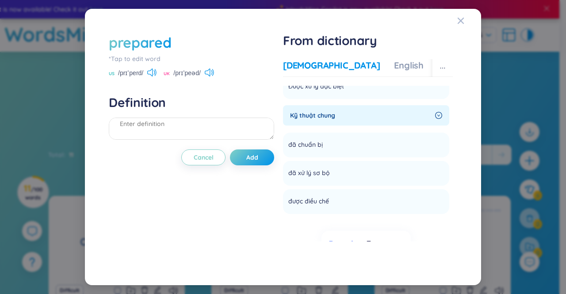
scroll to position [39, 0]
click at [324, 144] on div "đã chuẩn bị" at bounding box center [311, 144] width 46 height 11
click at [331, 144] on icon at bounding box center [330, 143] width 8 height 8
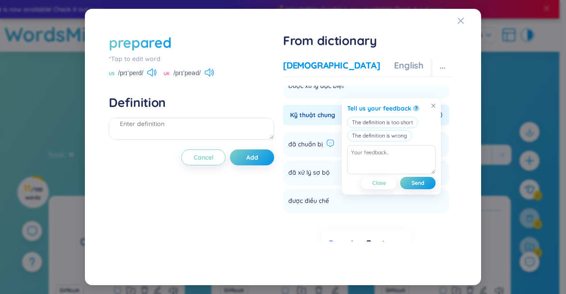
click at [316, 141] on span "đã chuẩn bị" at bounding box center [305, 144] width 34 height 11
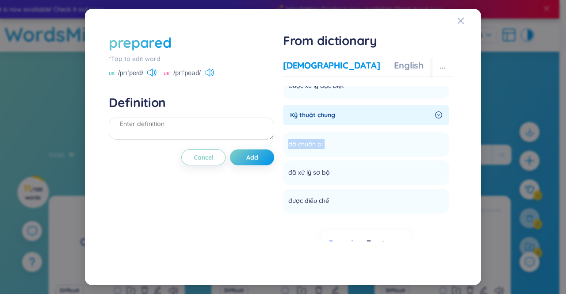
drag, startPoint x: 324, startPoint y: 146, endPoint x: 280, endPoint y: 146, distance: 43.7
click at [280, 146] on div "prepared *Tap to edit word US /prɪˈperd/ UK /prɪˈpeəd/ Definition Cancel Add Fr…" at bounding box center [282, 147] width 357 height 238
copy li "đã chuẩn bị Add"
click at [210, 129] on textarea at bounding box center [191, 129] width 165 height 22
paste textarea "đã chuẩn bị"
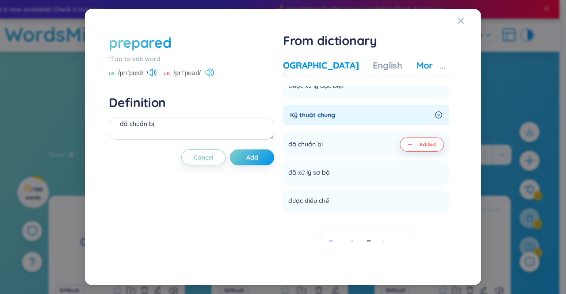
click at [416, 63] on div "More examples" at bounding box center [448, 65] width 64 height 12
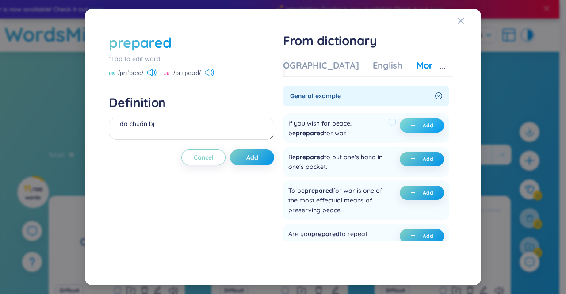
click at [426, 129] on button "Add" at bounding box center [421, 125] width 44 height 14
click at [257, 152] on button "Add" at bounding box center [252, 157] width 44 height 16
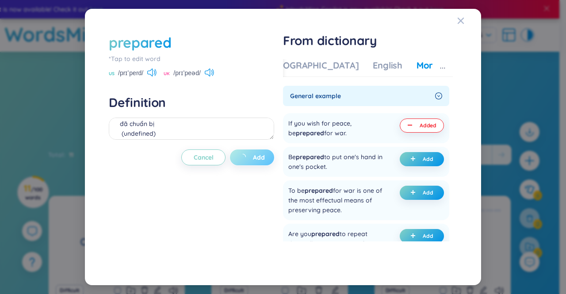
type textarea "đã chuẩn bị (undefined) Eg: If you wish for peace, be prepared for war."
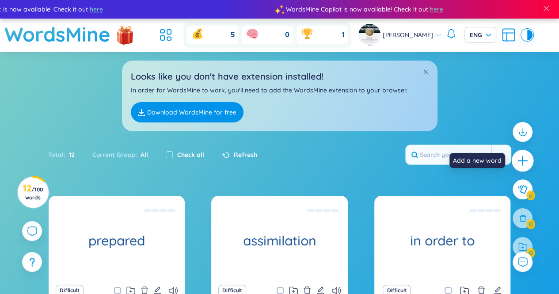
click at [525, 166] on icon "plus" at bounding box center [523, 161] width 12 height 12
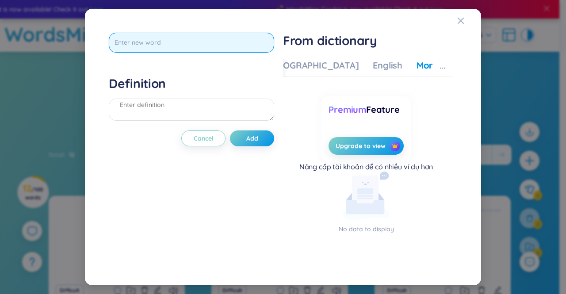
click at [148, 37] on input "text" at bounding box center [191, 43] width 165 height 20
type input "fate"
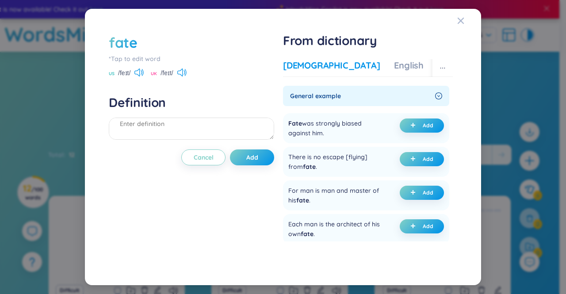
click at [297, 63] on div "Vietnamese" at bounding box center [331, 65] width 97 height 12
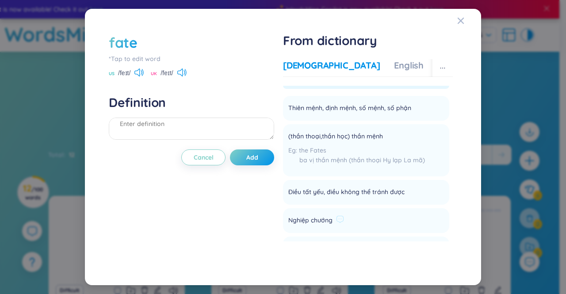
scroll to position [0, 0]
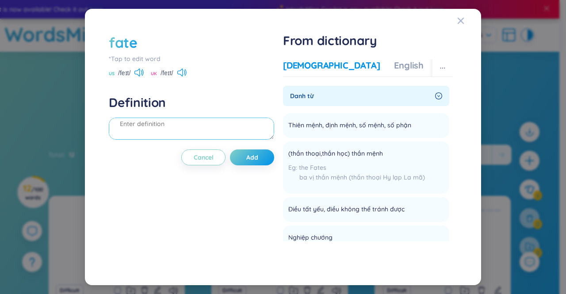
click at [137, 122] on textarea at bounding box center [191, 129] width 165 height 22
paste textarea "thiên mệnh, định mệnh, số mệnh, số phận "Fate brought the man to the hospital a…"
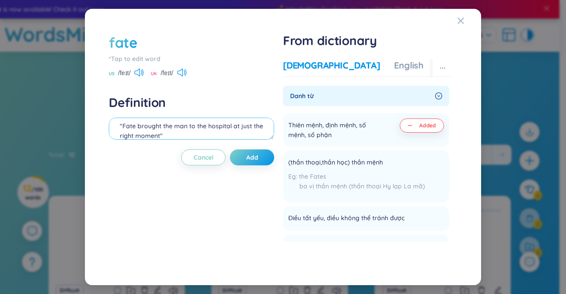
click at [153, 125] on textarea "thiên mệnh, định mệnh, số mệnh, số phận "Fate brought the man to the hospital a…" at bounding box center [191, 129] width 165 height 22
type textarea "thiên mệnh, định mệnh, số mệnh, số phận "Fate brought the man to the hospital a…"
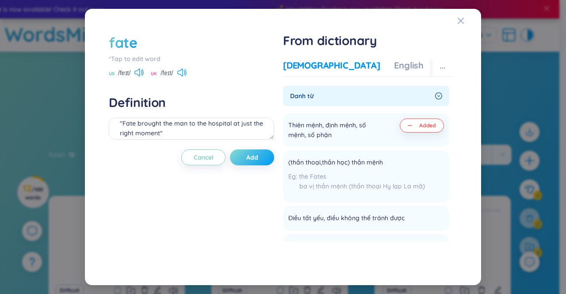
click at [249, 156] on span "Add" at bounding box center [252, 157] width 12 height 9
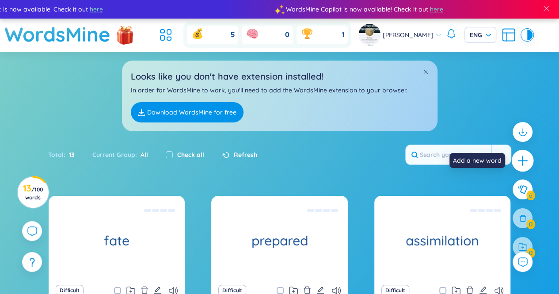
click at [522, 164] on icon "plus" at bounding box center [522, 161] width 1 height 10
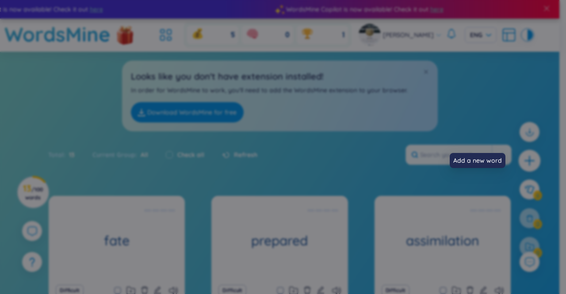
scroll to position [10, 0]
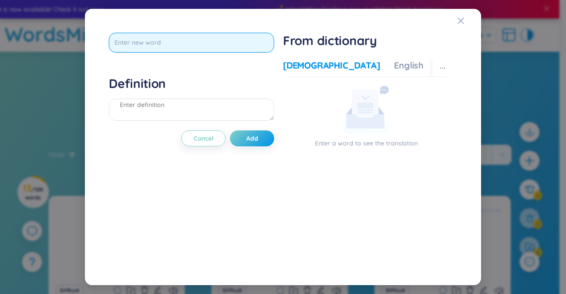
click at [155, 45] on input "text" at bounding box center [191, 43] width 165 height 20
type input "stones"
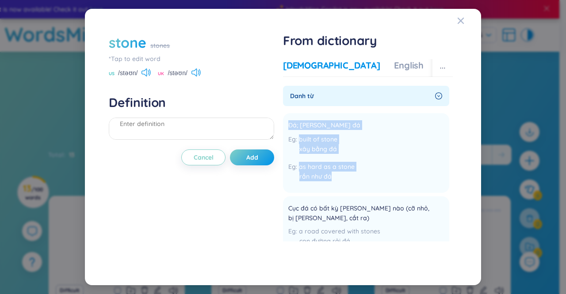
drag, startPoint x: 337, startPoint y: 174, endPoint x: 281, endPoint y: 112, distance: 83.2
click at [281, 112] on div "stone stones *Tap to edit word US /stəʊn/ UK /stəʊn/ Definition Cancel Add From…" at bounding box center [282, 147] width 357 height 238
copy div "Đá; loại đá built of stone xây bằng đá as hard as a stone rắn như đá"
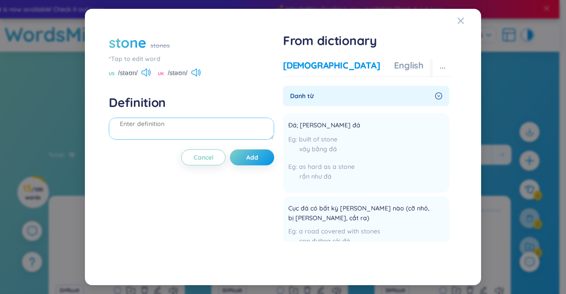
click at [182, 125] on textarea at bounding box center [191, 129] width 165 height 22
paste textarea "Đá; loại đá built of stone xây bằng đá as hard as a stone rắn như đá"
type textarea "Đá; loại đá built of stone xây bằng đá as hard as a stone rắn như đá"
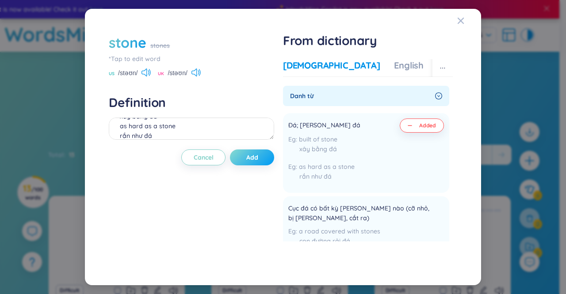
click at [257, 151] on button "Add" at bounding box center [252, 157] width 44 height 16
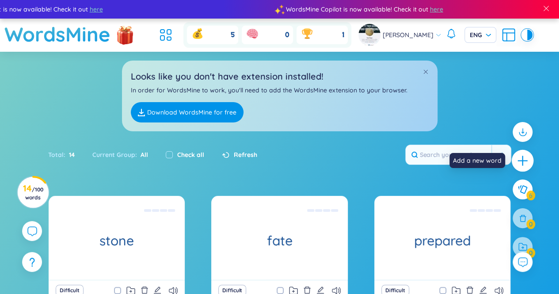
click at [523, 160] on icon "plus" at bounding box center [523, 161] width 12 height 12
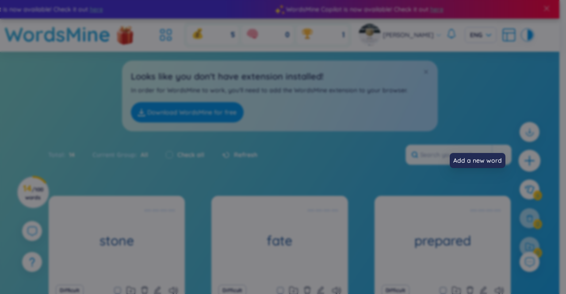
scroll to position [10, 0]
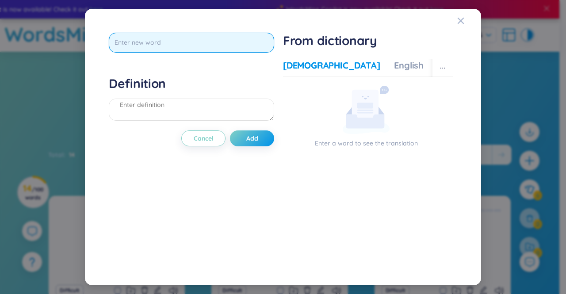
click at [185, 38] on input "text" at bounding box center [191, 43] width 165 height 20
type input "foreto"
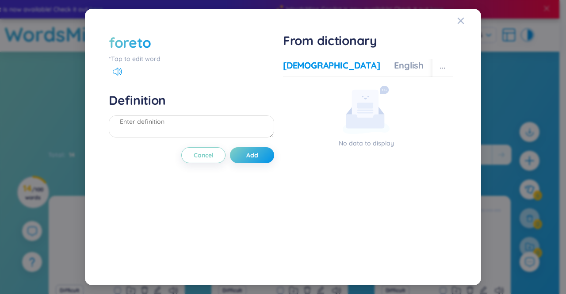
click at [156, 45] on div "foreto" at bounding box center [191, 42] width 165 height 19
click at [148, 42] on div "foreto" at bounding box center [130, 42] width 42 height 19
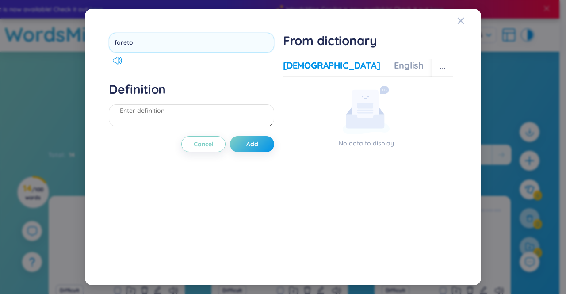
click at [148, 42] on input "foreto" at bounding box center [191, 43] width 165 height 20
type input "foretold"
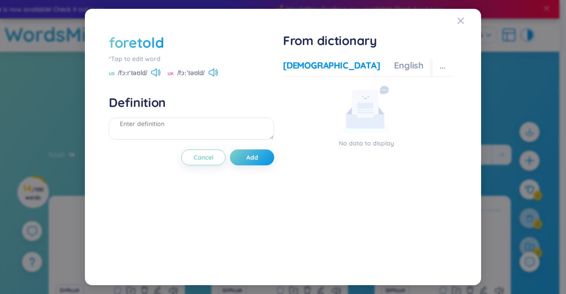
click at [155, 68] on div "foretold *Tap to edit word US /fɔːrˈtəʊld/ UK /fɔːˈtəʊld/" at bounding box center [191, 55] width 165 height 45
click at [157, 73] on icon at bounding box center [155, 72] width 9 height 8
click at [210, 71] on icon at bounding box center [211, 72] width 5 height 8
click at [153, 128] on textarea at bounding box center [191, 129] width 165 height 22
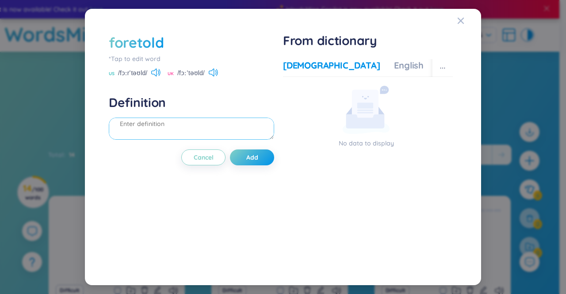
paste textarea "đoán trước, dự báo trước "Nostradamus foretold the end of the world that never …"
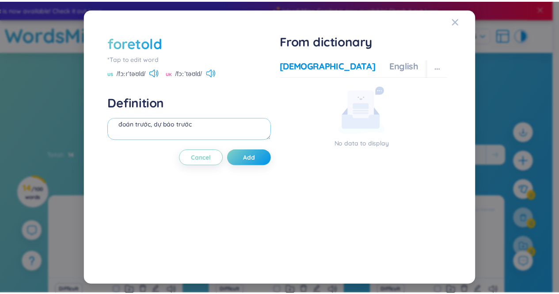
scroll to position [27, 0]
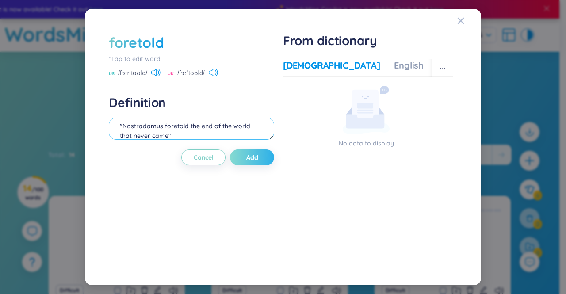
type textarea "đoán trước, dự báo trước "Nostradamus foretold the end of the world that never …"
click at [255, 160] on span "Add" at bounding box center [252, 157] width 12 height 9
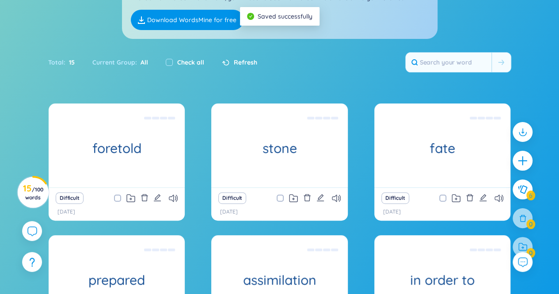
scroll to position [93, 0]
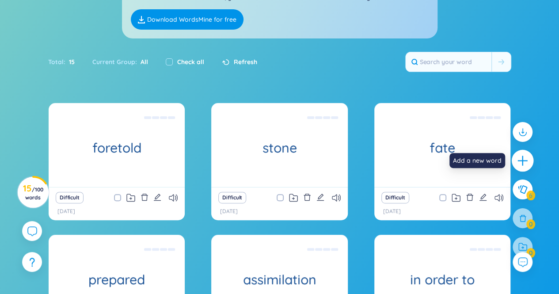
click at [520, 162] on icon "plus" at bounding box center [523, 161] width 12 height 12
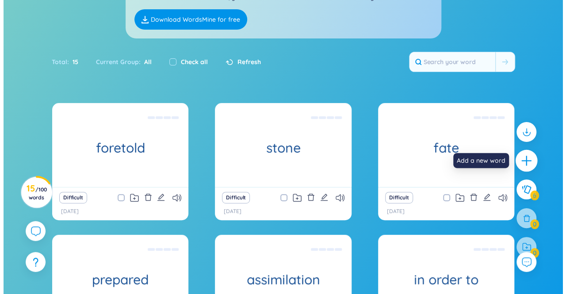
scroll to position [10, 0]
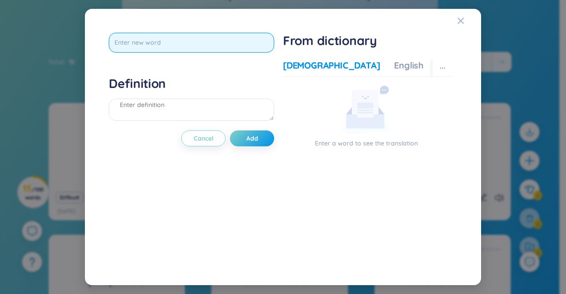
click at [220, 44] on input "text" at bounding box center [191, 43] width 165 height 20
type input "prince"
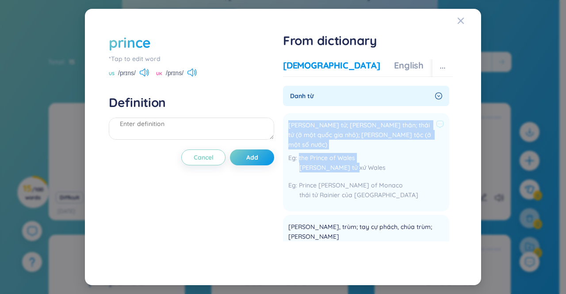
drag, startPoint x: 353, startPoint y: 153, endPoint x: 289, endPoint y: 124, distance: 70.4
click at [289, 124] on div "Hoàng tử; hoàng thân; thái tử (ở một quốc gia nhỏ); nhà quý tộc (ở một số nước)…" at bounding box center [366, 161] width 156 height 87
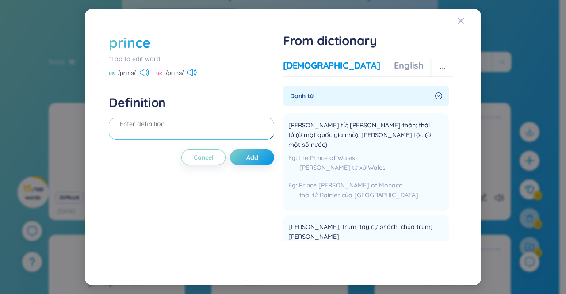
click at [175, 119] on textarea at bounding box center [191, 129] width 165 height 22
paste textarea "Hoàng tử; hoàng thân; thái tử (ở một quốc gia nhỏ); nhà quý tộc (ở một số nước)…"
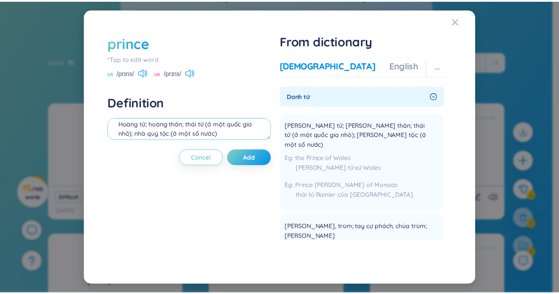
scroll to position [37, 0]
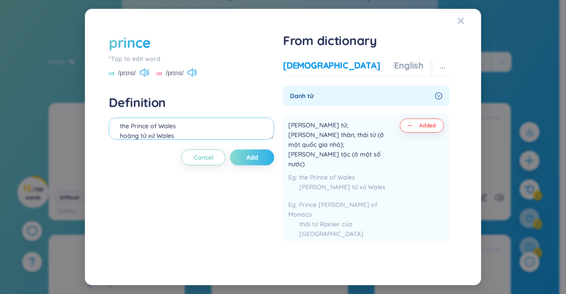
type textarea "Hoàng tử; hoàng thân; thái tử (ở một quốc gia nhỏ); nhà quý tộc (ở một số nước)…"
click at [258, 161] on button "Add" at bounding box center [252, 157] width 44 height 16
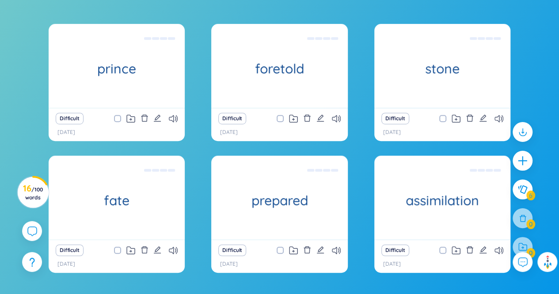
scroll to position [0, 0]
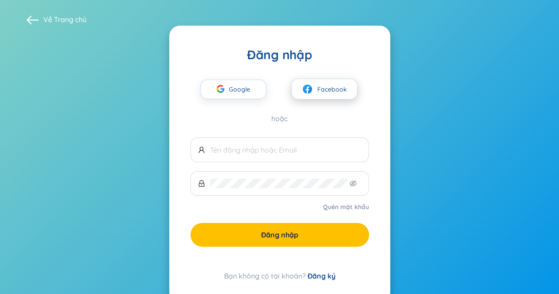
click at [320, 92] on span "Facebook" at bounding box center [332, 89] width 30 height 10
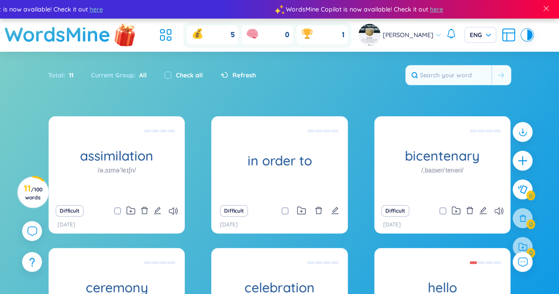
click at [118, 38] on img at bounding box center [125, 34] width 27 height 35
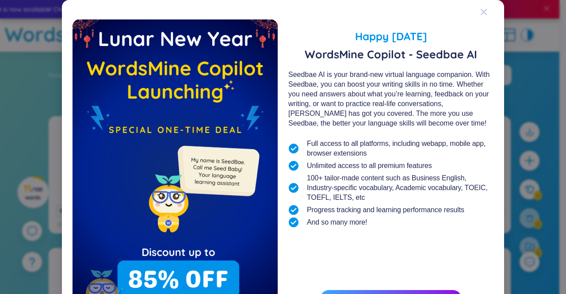
click at [480, 14] on icon "Close" at bounding box center [483, 11] width 7 height 7
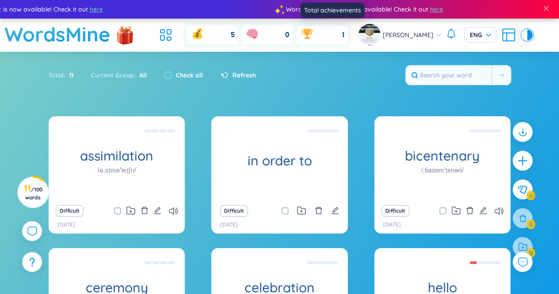
click at [342, 34] on div "1" at bounding box center [322, 35] width 51 height 19
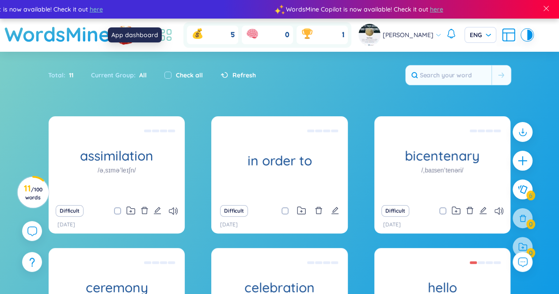
click at [174, 35] on icon at bounding box center [166, 35] width 16 height 16
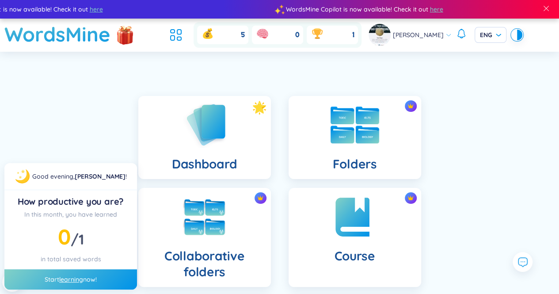
click at [346, 132] on img at bounding box center [355, 124] width 49 height 37
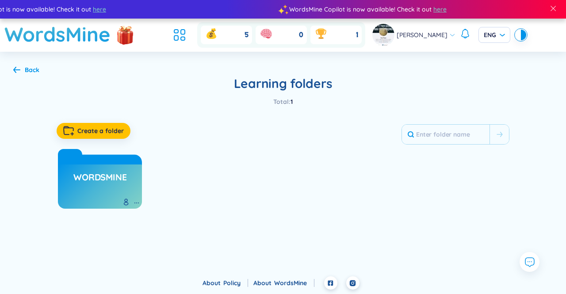
drag, startPoint x: 114, startPoint y: 191, endPoint x: 115, endPoint y: 186, distance: 4.9
click at [114, 191] on div "WordsMine" at bounding box center [100, 186] width 84 height 44
click at [94, 124] on button "Create a folder" at bounding box center [94, 131] width 74 height 16
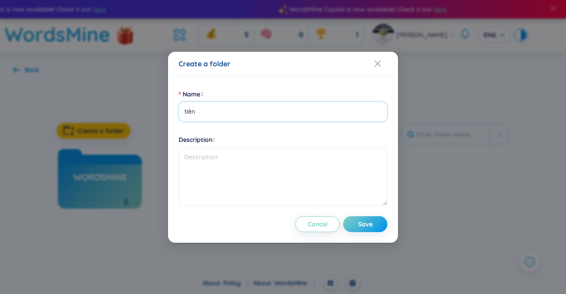
type input "tiên"
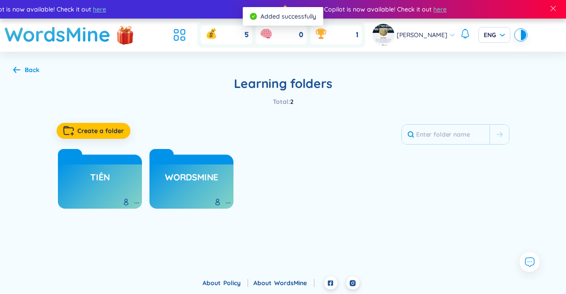
click at [102, 174] on h3 "tiên" at bounding box center [99, 179] width 19 height 17
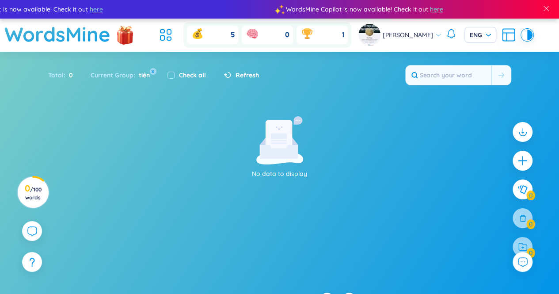
scroll to position [16, 0]
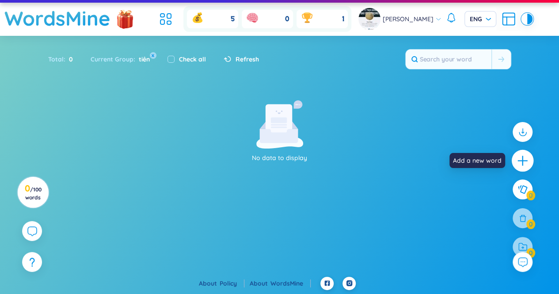
click at [523, 159] on icon "plus" at bounding box center [523, 161] width 12 height 12
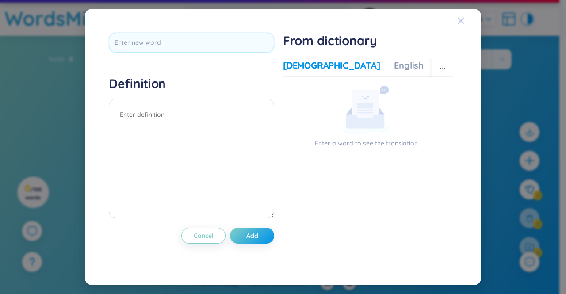
click at [459, 15] on div "Close" at bounding box center [460, 21] width 7 height 24
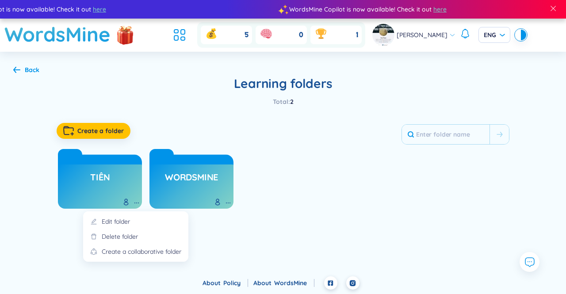
click at [138, 205] on icon at bounding box center [136, 202] width 7 height 7
click at [128, 233] on div "Delete folder" at bounding box center [120, 237] width 36 height 10
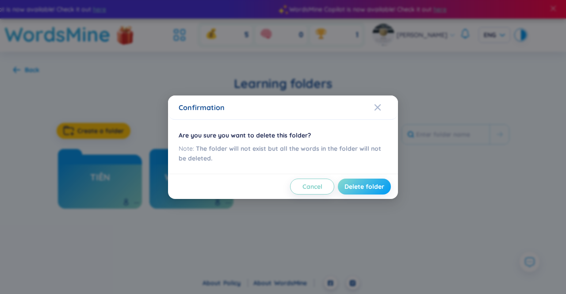
click at [371, 183] on span "Delete folder" at bounding box center [364, 186] width 40 height 9
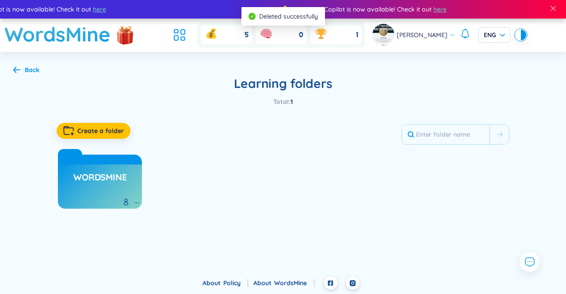
click at [105, 170] on link "WordsMine" at bounding box center [99, 177] width 53 height 17
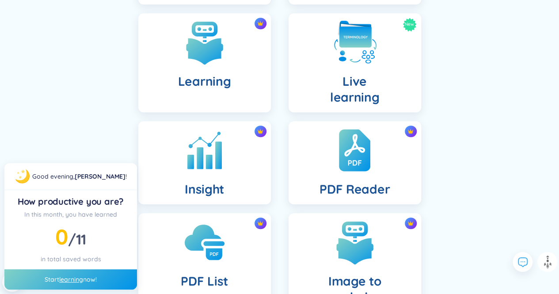
scroll to position [283, 0]
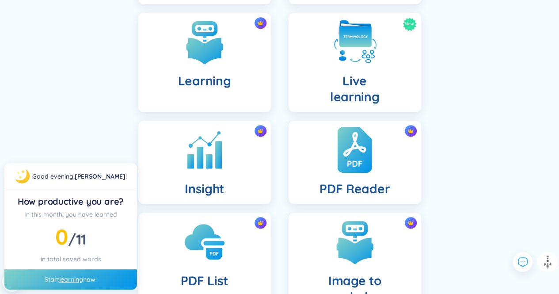
click at [388, 179] on div "PDF Reader" at bounding box center [355, 162] width 133 height 83
